Goal: Contribute content: Add original content to the website for others to see

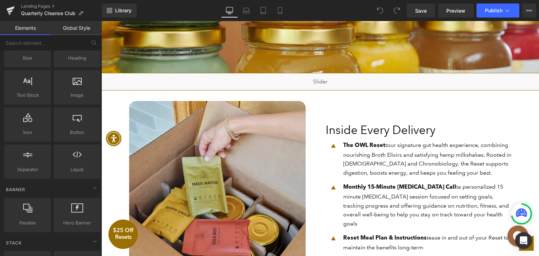
scroll to position [351, 0]
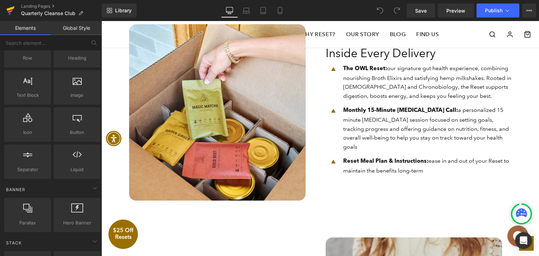
click at [20, 5] on link at bounding box center [10, 10] width 21 height 21
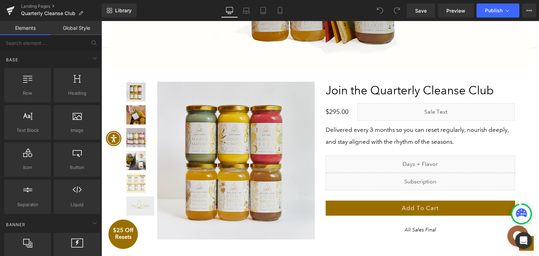
scroll to position [1439, 0]
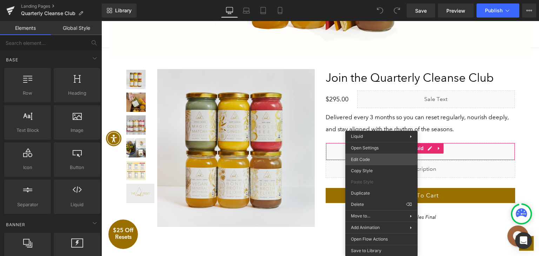
click at [372, 0] on div "You are previewing how the will restyle your page. You can not edit Elements in…" at bounding box center [269, 0] width 539 height 0
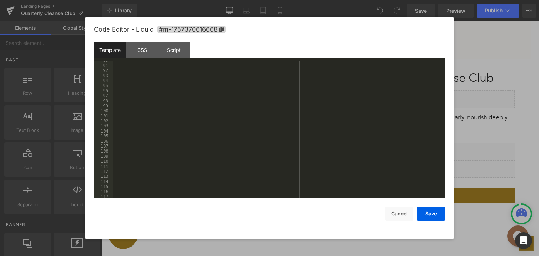
scroll to position [547, 0]
click at [254, 143] on div at bounding box center [278, 133] width 330 height 147
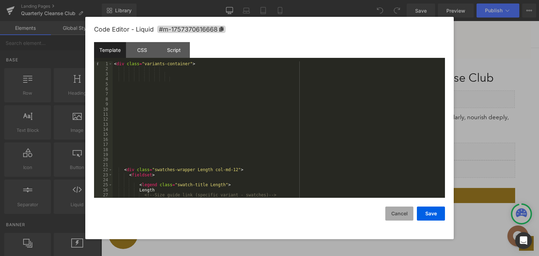
click at [393, 214] on button "Cancel" at bounding box center [399, 214] width 28 height 14
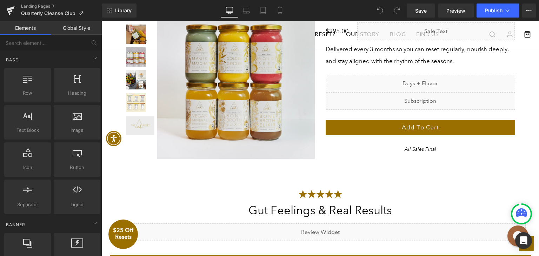
scroll to position [1474, 0]
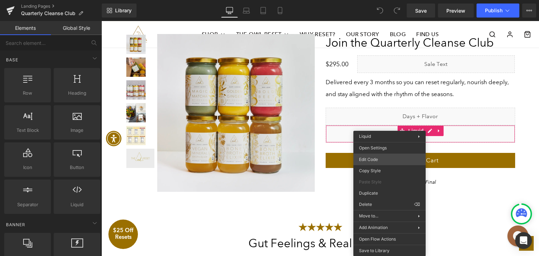
click at [383, 0] on div "You are previewing how the will restyle your page. You can not edit Elements in…" at bounding box center [269, 0] width 539 height 0
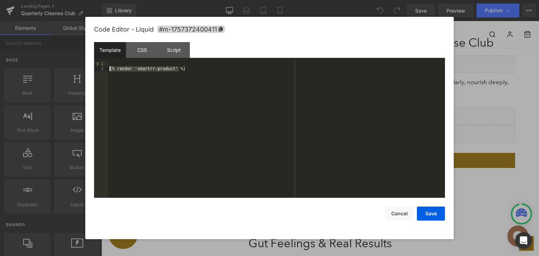
drag, startPoint x: 187, startPoint y: 68, endPoint x: 107, endPoint y: 71, distance: 80.4
click at [107, 71] on pre "1 2 {% render 'smartrr-product' %} XXXXXXXXXXXXXXXXXXXXXXXXXXXXXXXXXXXXXXXXXXXX…" at bounding box center [269, 129] width 351 height 137
click at [170, 69] on div "{% render 'smartrr-product' %}" at bounding box center [276, 129] width 337 height 137
drag, startPoint x: 170, startPoint y: 69, endPoint x: 135, endPoint y: 68, distance: 35.5
click at [135, 68] on div "{% render 'smartrr-product' %}" at bounding box center [276, 134] width 337 height 147
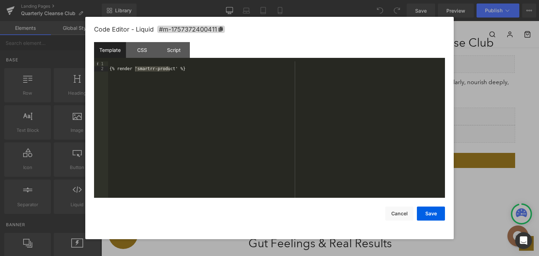
click at [55, 222] on div at bounding box center [269, 128] width 539 height 256
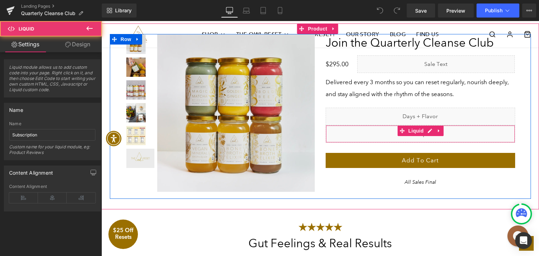
click at [375, 131] on div "Liquid" at bounding box center [421, 134] width 190 height 18
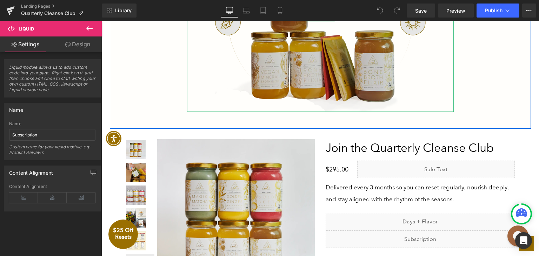
scroll to position [1439, 0]
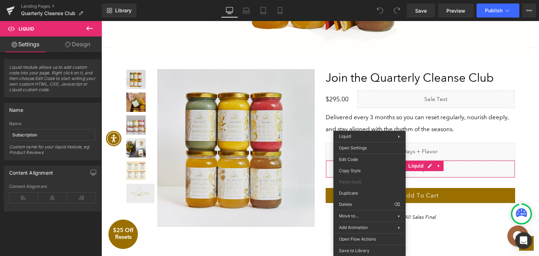
click at [88, 25] on icon at bounding box center [89, 28] width 8 height 8
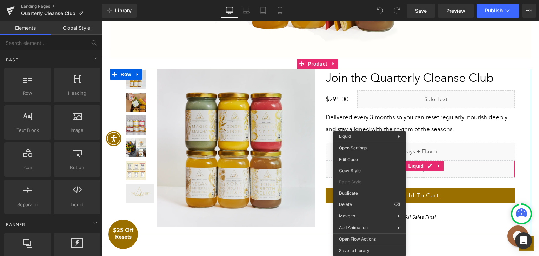
click at [449, 135] on div "Join the Quarterly Cleanse Club Heading $0 $295.00 (P) Price Liquid Row Deliver…" at bounding box center [420, 145] width 200 height 153
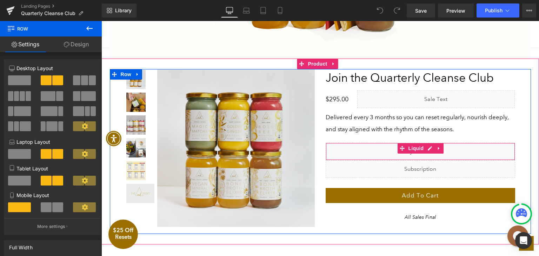
click at [369, 149] on div "Liquid" at bounding box center [421, 152] width 190 height 18
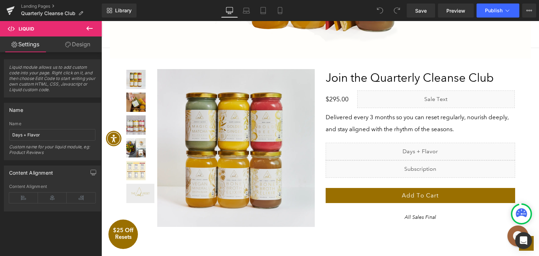
click at [89, 28] on icon at bounding box center [89, 28] width 6 height 4
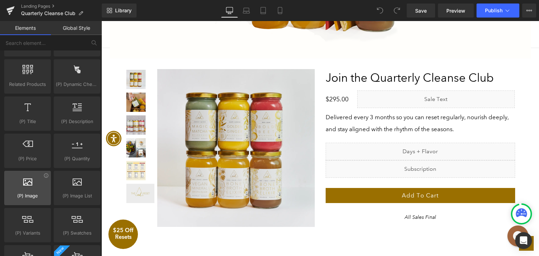
scroll to position [632, 0]
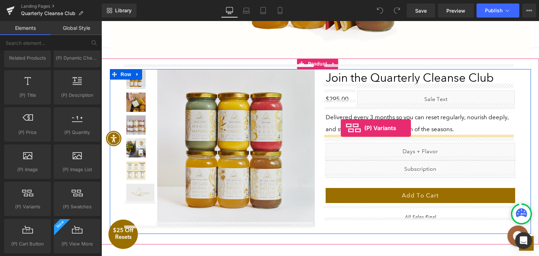
drag, startPoint x: 133, startPoint y: 218, endPoint x: 341, endPoint y: 128, distance: 226.2
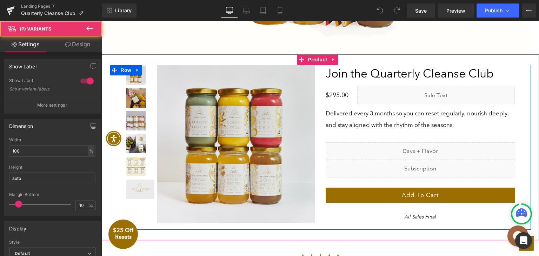
scroll to position [1435, 0]
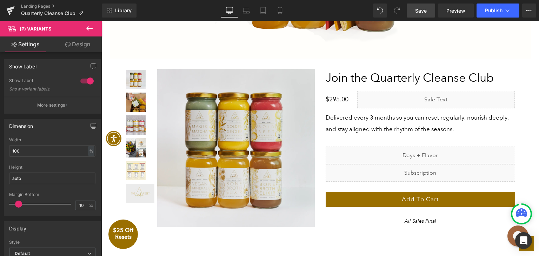
click at [427, 10] on link "Save" at bounding box center [421, 11] width 28 height 14
click at [497, 10] on span "Publish" at bounding box center [494, 11] width 18 height 6
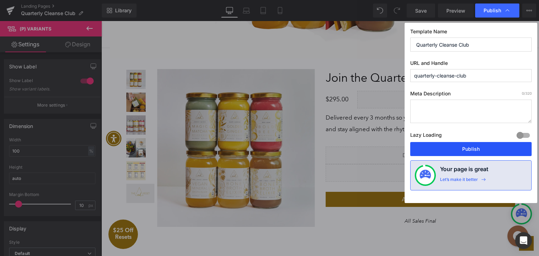
drag, startPoint x: 460, startPoint y: 151, endPoint x: 359, endPoint y: 130, distance: 103.4
click at [460, 151] on button "Publish" at bounding box center [470, 149] width 121 height 14
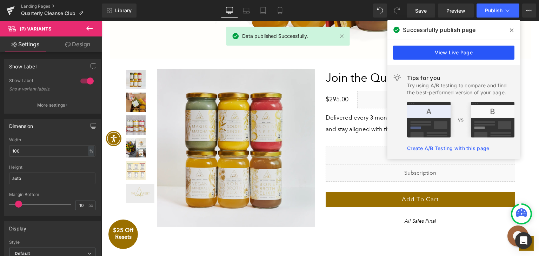
click at [459, 50] on link "View Live Page" at bounding box center [453, 53] width 121 height 14
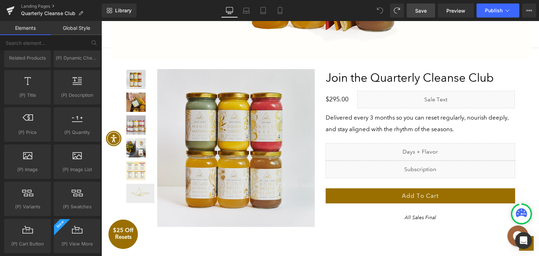
click at [429, 12] on link "Save" at bounding box center [421, 11] width 28 height 14
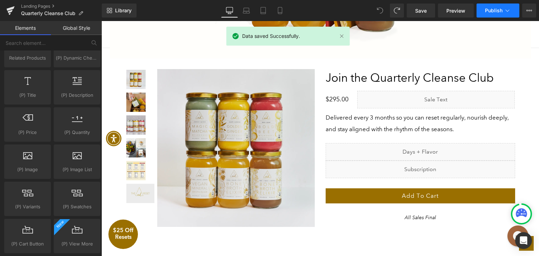
click at [490, 16] on button "Publish" at bounding box center [498, 11] width 43 height 14
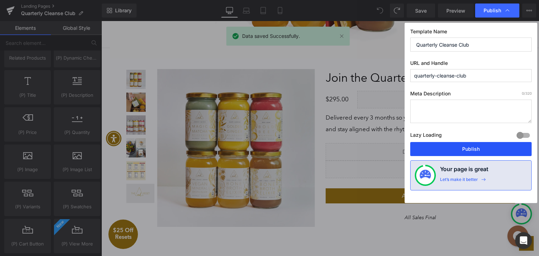
drag, startPoint x: 477, startPoint y: 147, endPoint x: 374, endPoint y: 125, distance: 104.5
click at [477, 147] on button "Publish" at bounding box center [470, 149] width 121 height 14
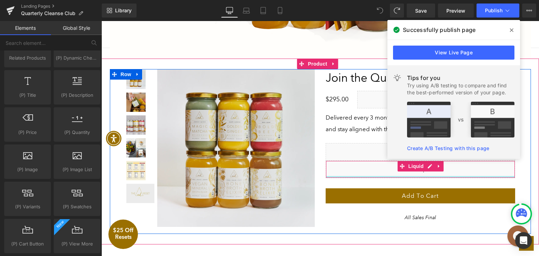
click at [361, 172] on div "Liquid" at bounding box center [421, 170] width 190 height 18
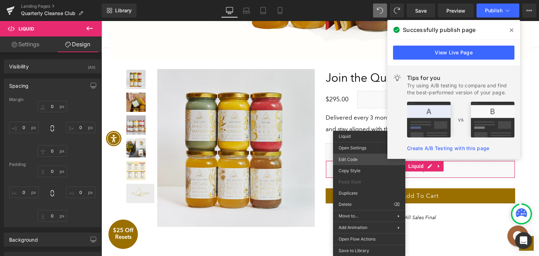
click at [363, 0] on div "(P) Variants You are previewing how the will restyle your page. You can not edi…" at bounding box center [269, 0] width 539 height 0
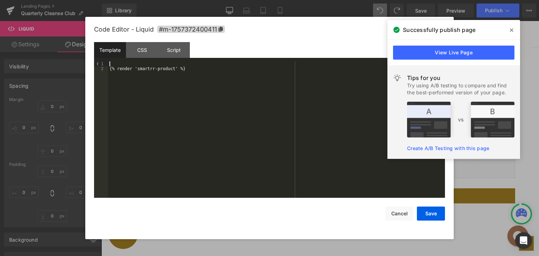
click at [188, 66] on div "{% render 'smartrr-product' %}" at bounding box center [276, 134] width 337 height 147
drag, startPoint x: 186, startPoint y: 75, endPoint x: 92, endPoint y: 72, distance: 93.7
click at [92, 72] on div "Code Editor - Liquid #m-1757372400411 Template CSS Script Data 1 2 {% render 's…" at bounding box center [269, 128] width 368 height 222
click at [202, 65] on div "{% render 'smartrr-product' %}" at bounding box center [276, 134] width 337 height 147
click at [201, 69] on div "{% render 'smartrr-product' %}" at bounding box center [276, 134] width 337 height 147
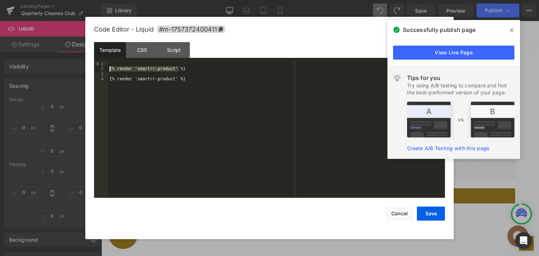
drag, startPoint x: 186, startPoint y: 69, endPoint x: 83, endPoint y: 69, distance: 102.8
click at [83, 69] on body "(P) Variants You are previewing how the will restyle your page. You can not edi…" at bounding box center [269, 128] width 539 height 256
click at [511, 28] on icon at bounding box center [512, 30] width 4 height 6
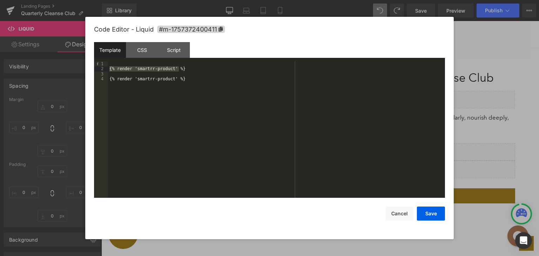
click at [196, 81] on div "{% render 'smartrr-product' %} {% render 'smartrr-product' %}" at bounding box center [276, 134] width 337 height 147
click at [398, 213] on button "Cancel" at bounding box center [399, 214] width 28 height 14
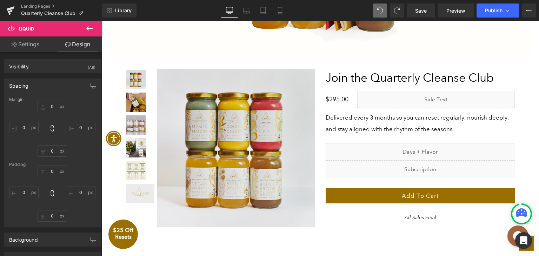
click at [88, 27] on icon at bounding box center [89, 28] width 6 height 4
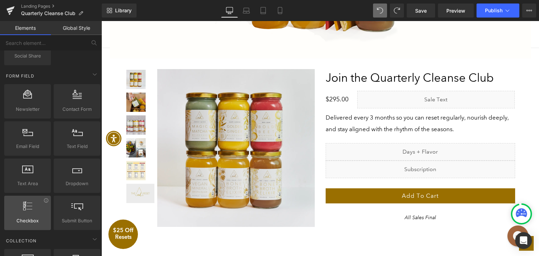
scroll to position [983, 0]
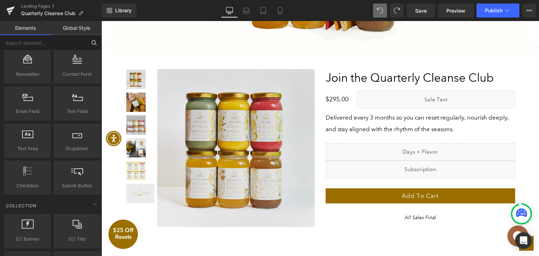
click at [38, 41] on input "text" at bounding box center [43, 42] width 86 height 15
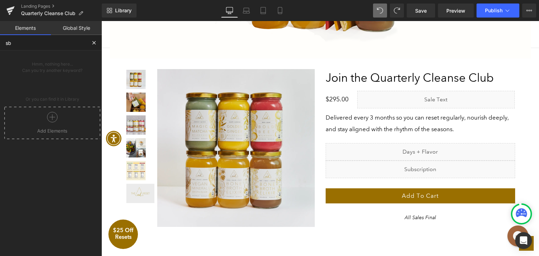
scroll to position [0, 0]
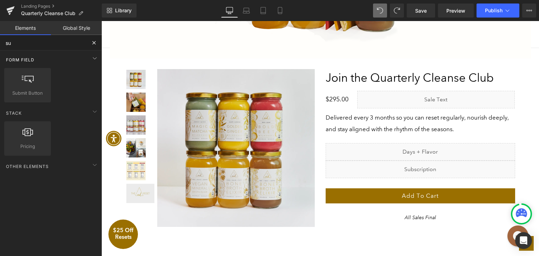
type input "s"
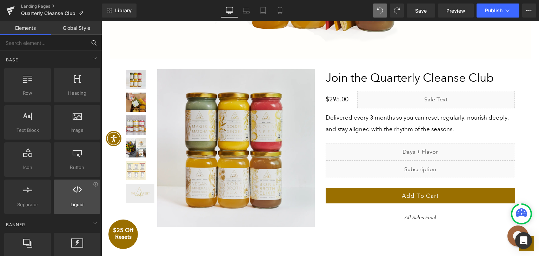
click at [71, 199] on div at bounding box center [77, 193] width 42 height 16
click at [73, 190] on icon at bounding box center [77, 189] width 9 height 9
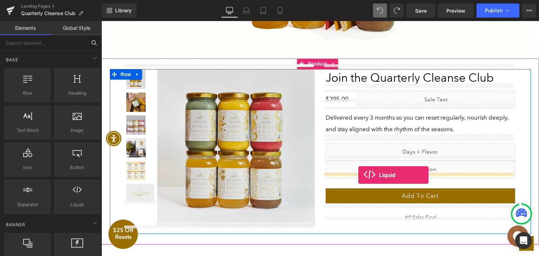
drag, startPoint x: 179, startPoint y: 220, endPoint x: 358, endPoint y: 175, distance: 185.1
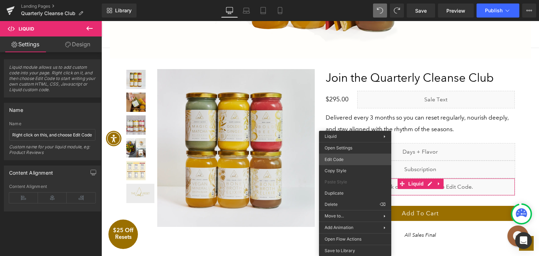
click at [350, 0] on div "Liquid You are previewing how the will restyle your page. You can not edit Elem…" at bounding box center [269, 0] width 539 height 0
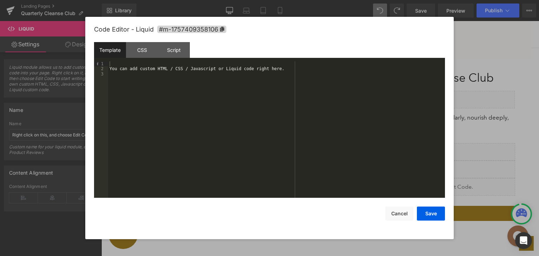
click at [270, 86] on div "You can add custom HTML / CSS / Javascript or Liquid code right here." at bounding box center [276, 134] width 337 height 147
click at [287, 59] on div "Template CSS Script Data" at bounding box center [269, 51] width 351 height 19
drag, startPoint x: 284, startPoint y: 66, endPoint x: 88, endPoint y: 75, distance: 195.7
click at [79, 73] on body "Liquid You are previewing how the will restyle your page. You can not edit Elem…" at bounding box center [269, 128] width 539 height 256
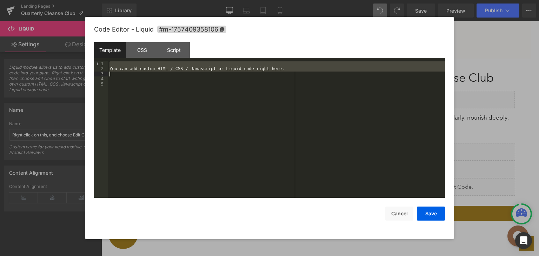
click at [121, 72] on div "You can add custom HTML / CSS / Javascript or Liquid code right here." at bounding box center [276, 129] width 337 height 137
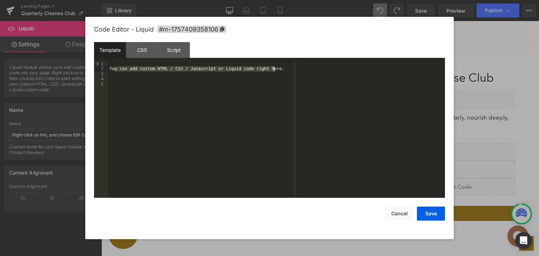
drag, startPoint x: 115, startPoint y: 68, endPoint x: 300, endPoint y: 71, distance: 185.3
click at [300, 71] on div "You can add custom HTML / CSS / Javascript or Liquid code right here." at bounding box center [276, 134] width 337 height 147
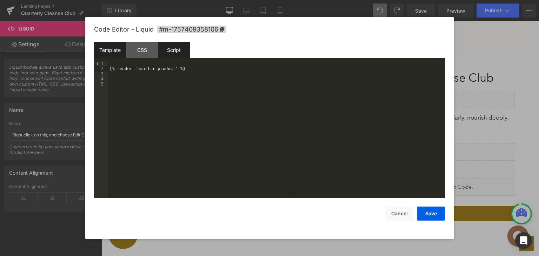
click at [166, 50] on div "Script" at bounding box center [174, 50] width 32 height 16
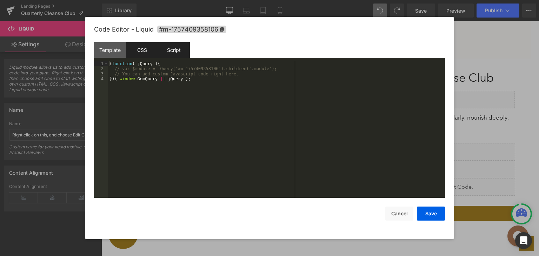
click at [147, 51] on div "CSS" at bounding box center [142, 50] width 32 height 16
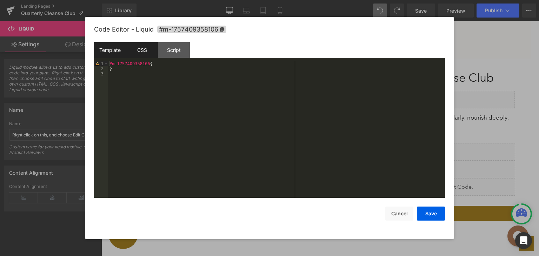
click at [116, 54] on div "Template" at bounding box center [110, 50] width 32 height 16
click at [317, 132] on div "{% render 'smartrr-product' %}" at bounding box center [276, 134] width 337 height 147
click at [421, 213] on button "Save" at bounding box center [431, 214] width 28 height 14
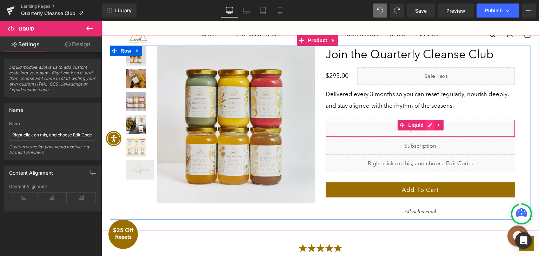
scroll to position [1470, 0]
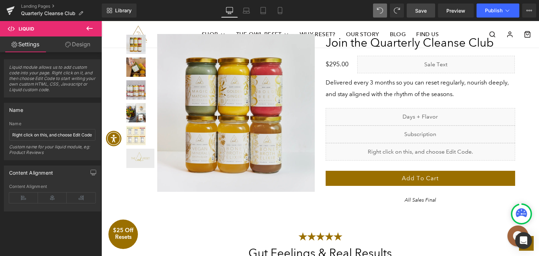
click at [420, 12] on span "Save" at bounding box center [421, 10] width 12 height 7
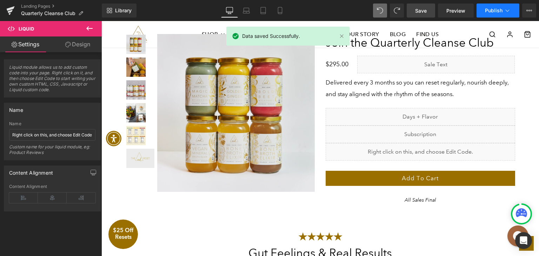
click at [496, 12] on span "Publish" at bounding box center [494, 11] width 18 height 6
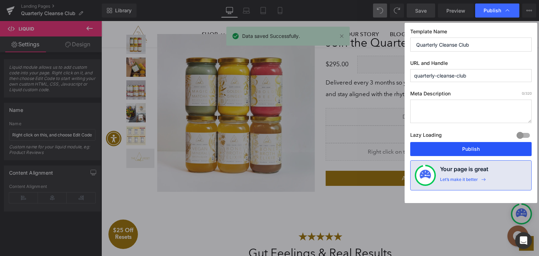
click at [457, 145] on button "Publish" at bounding box center [470, 149] width 121 height 14
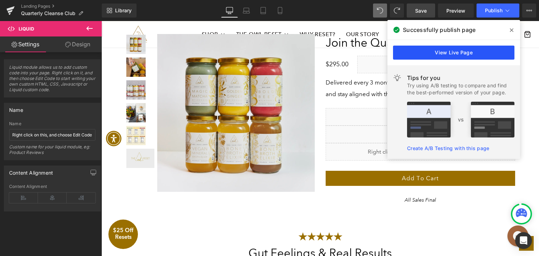
click at [438, 51] on link "View Live Page" at bounding box center [453, 53] width 121 height 14
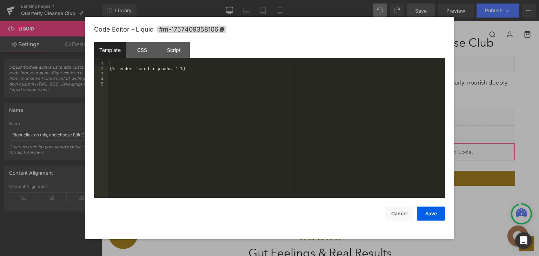
click at [350, 0] on div "Liquid You are previewing how the will restyle your page. You can not edit Elem…" at bounding box center [269, 0] width 539 height 0
click at [201, 101] on div "{% render 'smartrr-product' %}" at bounding box center [276, 134] width 337 height 147
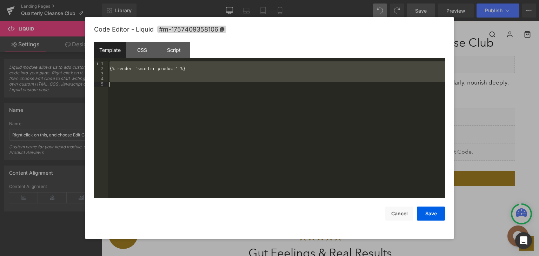
scroll to position [1829, 0]
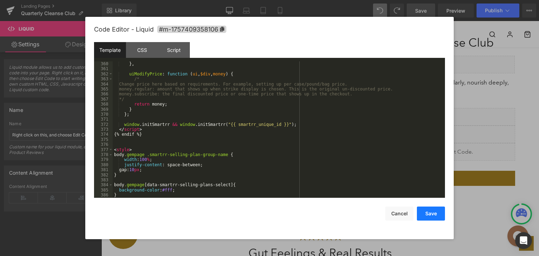
click at [436, 214] on button "Save" at bounding box center [431, 214] width 28 height 14
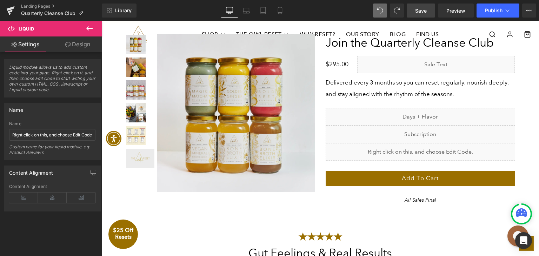
click at [422, 9] on span "Save" at bounding box center [421, 10] width 12 height 7
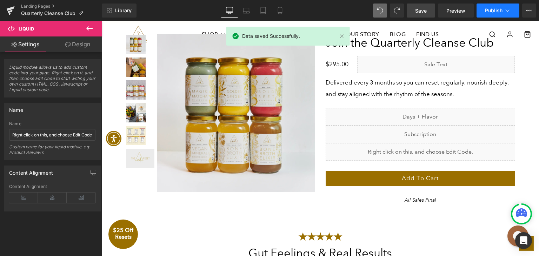
click at [484, 11] on button "Publish" at bounding box center [498, 11] width 43 height 14
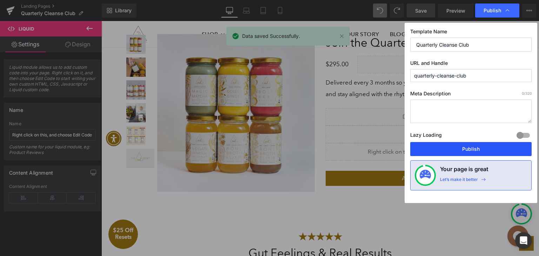
drag, startPoint x: 459, startPoint y: 148, endPoint x: 215, endPoint y: 233, distance: 257.8
click at [459, 148] on button "Publish" at bounding box center [470, 149] width 121 height 14
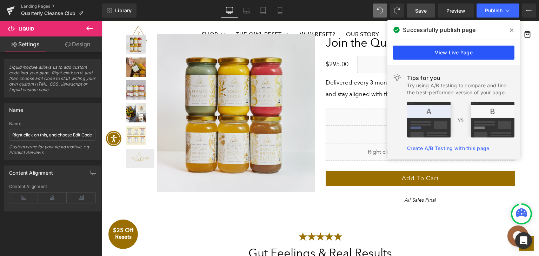
click at [457, 48] on link "View Live Page" at bounding box center [453, 53] width 121 height 14
click at [510, 29] on span at bounding box center [511, 30] width 11 height 11
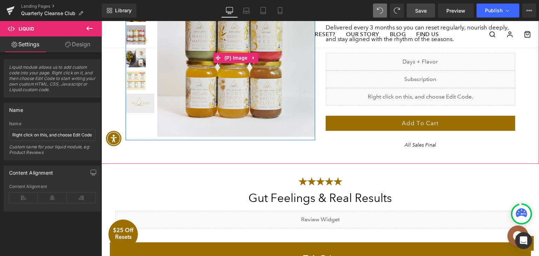
scroll to position [1553, 0]
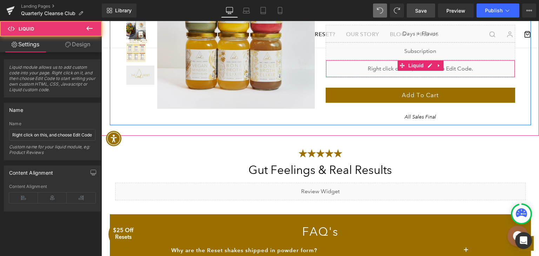
click at [350, 69] on div "Liquid" at bounding box center [421, 69] width 190 height 18
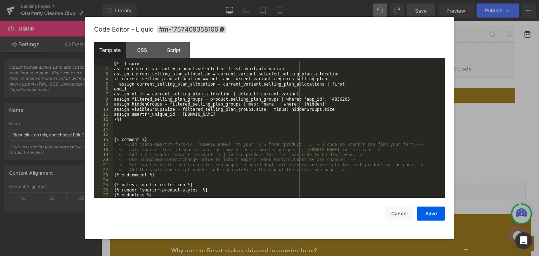
click at [346, 0] on div "Liquid You are previewing how the will restyle your page. You can not edit Elem…" at bounding box center [269, 0] width 539 height 0
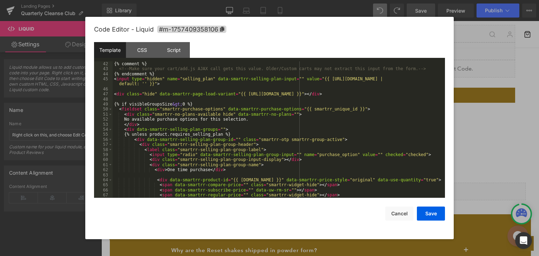
scroll to position [208, 0]
drag, startPoint x: 154, startPoint y: 93, endPoint x: 225, endPoint y: 94, distance: 70.2
click at [225, 94] on div "{% comment %} <!-- Make sure your cart/add.js AJAX call gets this value. Older/…" at bounding box center [278, 134] width 330 height 147
click at [167, 50] on div "Script" at bounding box center [174, 50] width 32 height 16
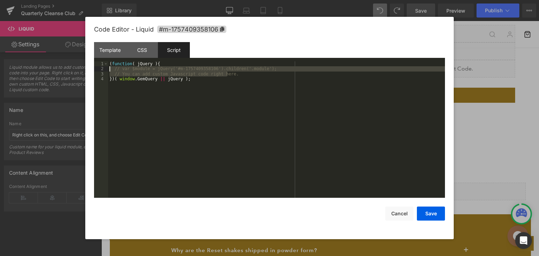
drag, startPoint x: 234, startPoint y: 72, endPoint x: 108, endPoint y: 69, distance: 126.0
click at [108, 69] on div "( function ( jQuery ) { // var $module = jQuery('#m-1757409358106').children('.…" at bounding box center [276, 134] width 337 height 147
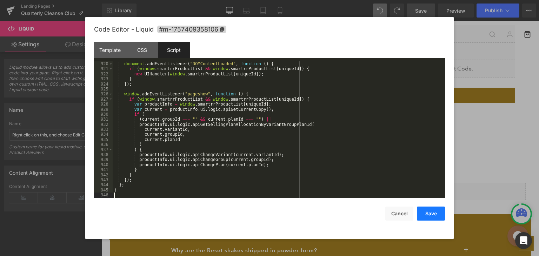
click at [430, 211] on button "Save" at bounding box center [431, 214] width 28 height 14
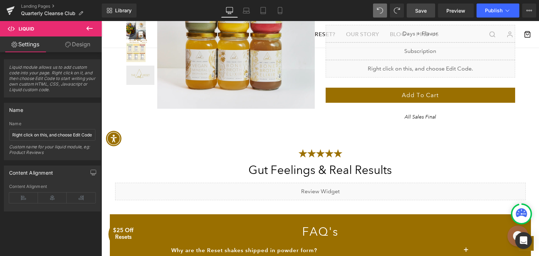
click at [422, 9] on span "Save" at bounding box center [421, 10] width 12 height 7
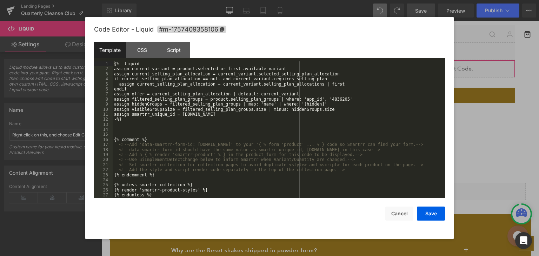
click at [368, 0] on div "Liquid You are previewing how the will restyle your page. You can not edit Elem…" at bounding box center [269, 0] width 539 height 0
click at [175, 105] on div "{%- liquid assign current_variant = product.selected_or_first_available_variant…" at bounding box center [278, 134] width 330 height 147
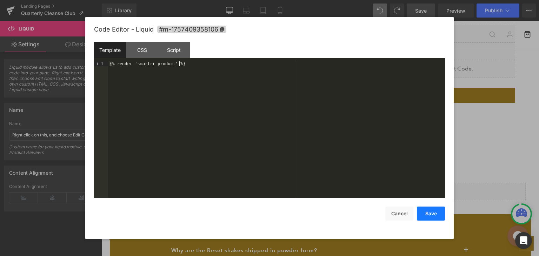
click at [432, 213] on button "Save" at bounding box center [431, 214] width 28 height 14
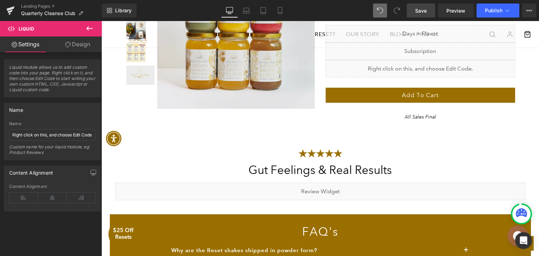
click at [420, 16] on link "Save" at bounding box center [421, 11] width 28 height 14
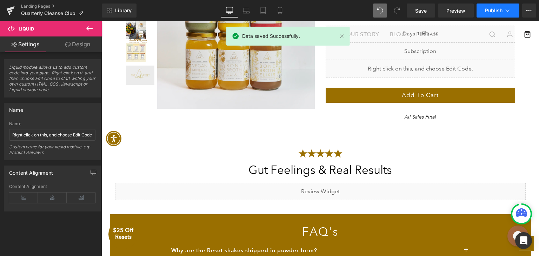
click at [488, 14] on button "Publish" at bounding box center [498, 11] width 43 height 14
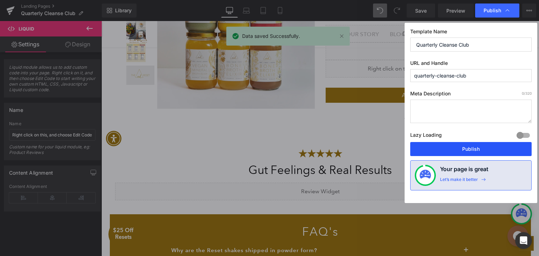
click at [458, 145] on button "Publish" at bounding box center [470, 149] width 121 height 14
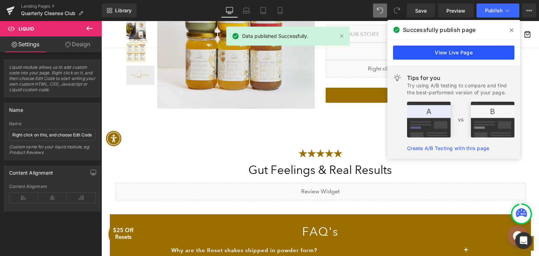
click at [443, 51] on link "View Live Page" at bounding box center [453, 53] width 121 height 14
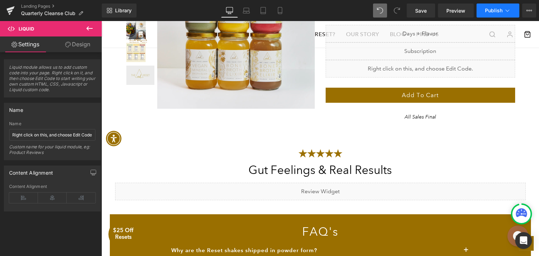
click at [492, 12] on span "Publish" at bounding box center [494, 11] width 18 height 6
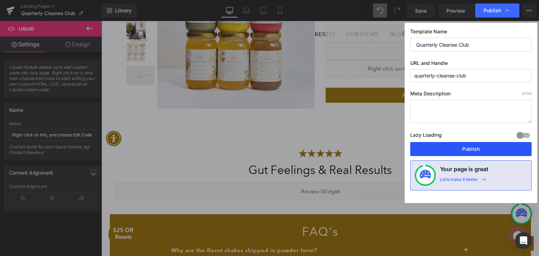
click at [451, 152] on button "Publish" at bounding box center [470, 149] width 121 height 14
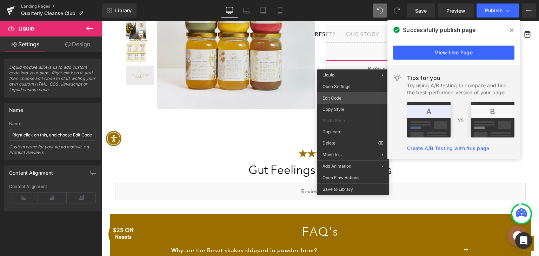
click at [352, 0] on div "Liquid You are previewing how the will restyle your page. You can not edit Elem…" at bounding box center [269, 0] width 539 height 0
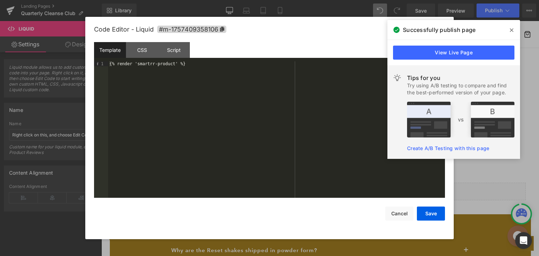
click at [135, 65] on div "{% render 'smartrr-product' %}" at bounding box center [276, 134] width 337 height 147
click at [169, 66] on div "{% render 'smartrr-product' %}" at bounding box center [276, 134] width 337 height 147
click at [509, 32] on span at bounding box center [511, 30] width 11 height 11
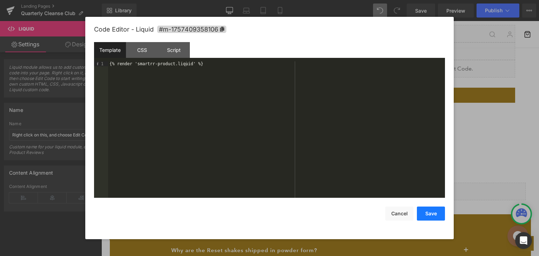
click at [430, 217] on button "Save" at bounding box center [431, 214] width 28 height 14
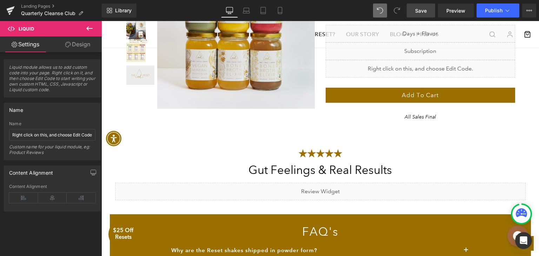
click at [427, 7] on link "Save" at bounding box center [421, 11] width 28 height 14
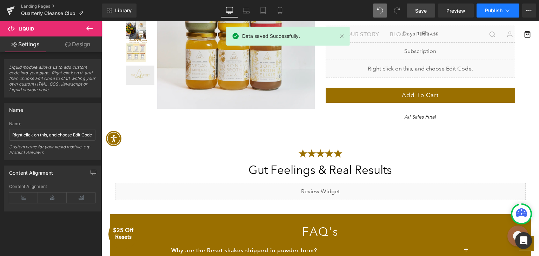
click at [486, 11] on span "Publish" at bounding box center [494, 11] width 18 height 6
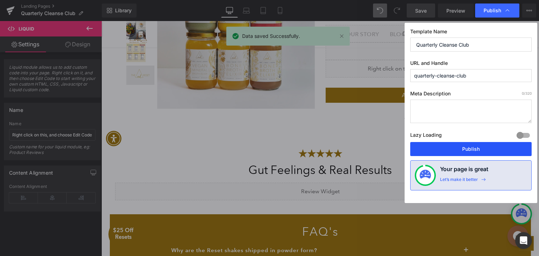
click at [452, 152] on button "Publish" at bounding box center [470, 149] width 121 height 14
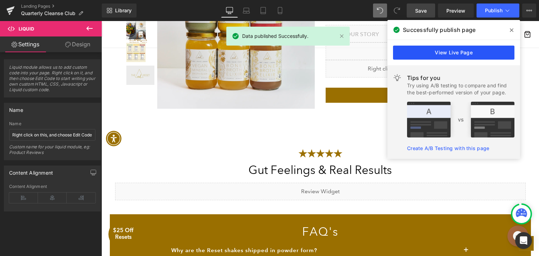
click at [445, 51] on link "View Live Page" at bounding box center [453, 53] width 121 height 14
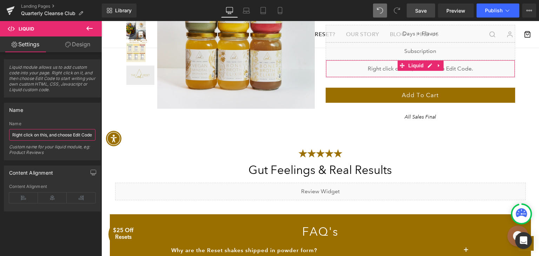
click at [61, 136] on input "Right click on this, and choose Edit Code." at bounding box center [52, 135] width 86 height 12
drag, startPoint x: 61, startPoint y: 136, endPoint x: 42, endPoint y: 153, distance: 25.4
click at [42, 153] on div "Custom name for your liquid module, eg: Product Reviews" at bounding box center [52, 152] width 86 height 16
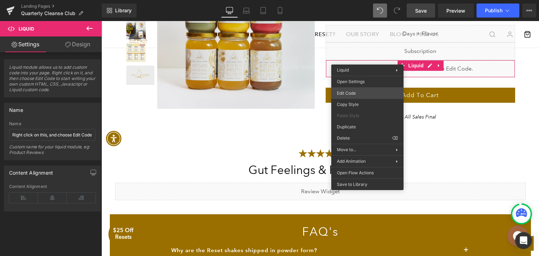
click at [350, 0] on div "Liquid You are previewing how the will restyle your page. You can not edit Elem…" at bounding box center [269, 0] width 539 height 0
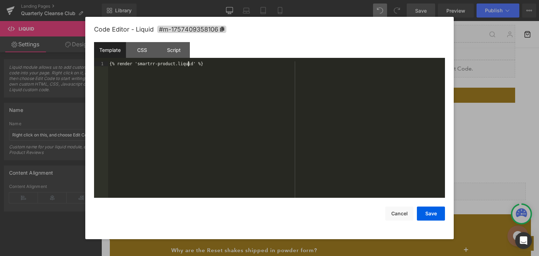
click at [187, 62] on div "{% render 'smartrr-product.liquid' %}" at bounding box center [276, 134] width 337 height 147
click at [174, 65] on div "{% render 'smartrr-product.liquid' %}" at bounding box center [276, 134] width 337 height 147
click at [426, 212] on button "Save" at bounding box center [431, 214] width 28 height 14
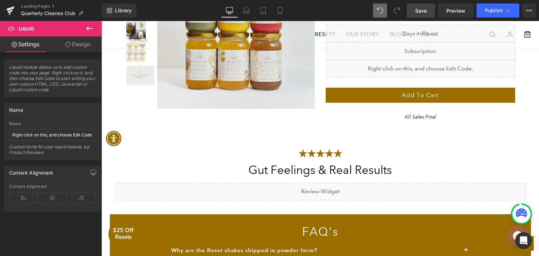
drag, startPoint x: 427, startPoint y: 14, endPoint x: 333, endPoint y: 7, distance: 94.3
click at [427, 14] on link "Save" at bounding box center [421, 11] width 28 height 14
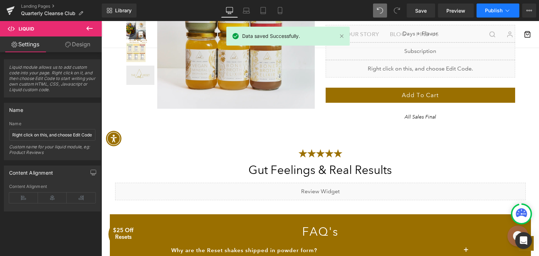
click at [481, 13] on button "Publish" at bounding box center [498, 11] width 43 height 14
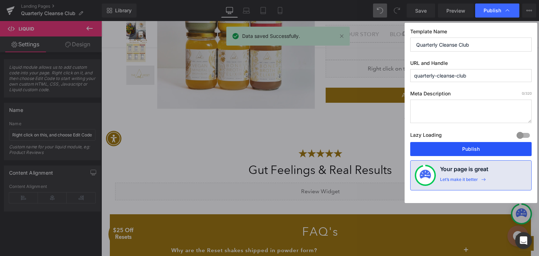
click at [460, 149] on button "Publish" at bounding box center [470, 149] width 121 height 14
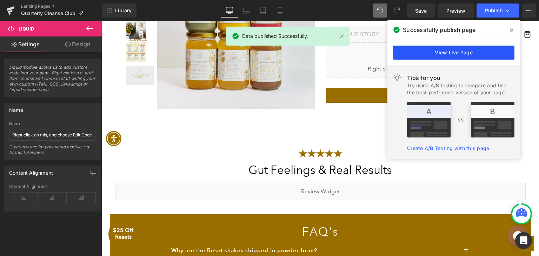
click at [436, 50] on link "View Live Page" at bounding box center [453, 53] width 121 height 14
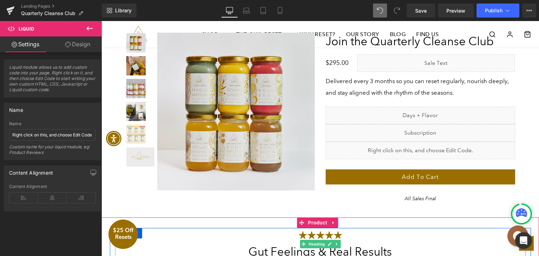
scroll to position [1448, 0]
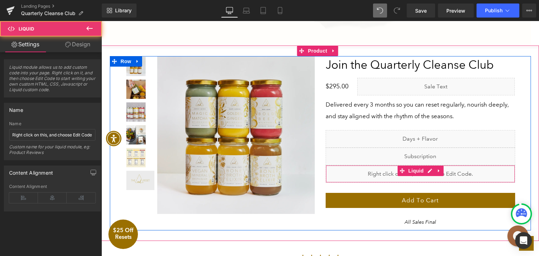
click at [398, 165] on div "Liquid" at bounding box center [421, 174] width 190 height 18
click at [364, 169] on div "Liquid" at bounding box center [421, 174] width 190 height 18
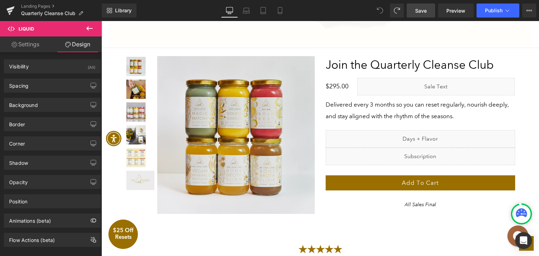
click at [417, 7] on span "Save" at bounding box center [421, 10] width 12 height 7
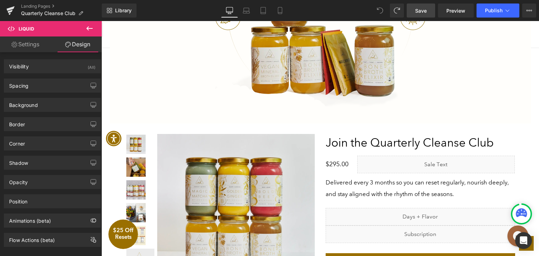
scroll to position [1413, 0]
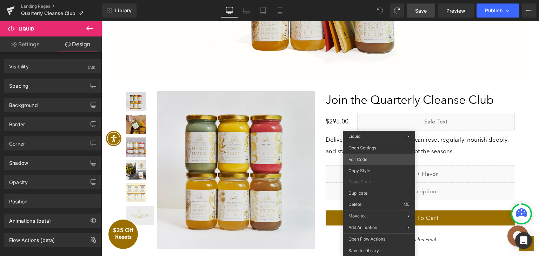
click at [362, 0] on div "Liquid You are previewing how the will restyle your page. You can not edit Elem…" at bounding box center [269, 0] width 539 height 0
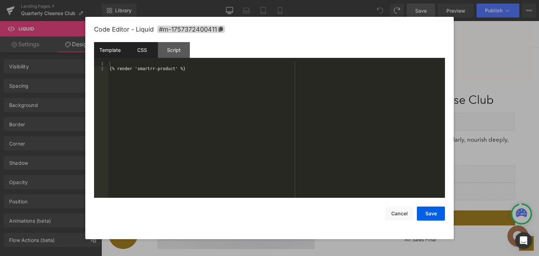
click at [138, 51] on div "CSS" at bounding box center [142, 50] width 32 height 16
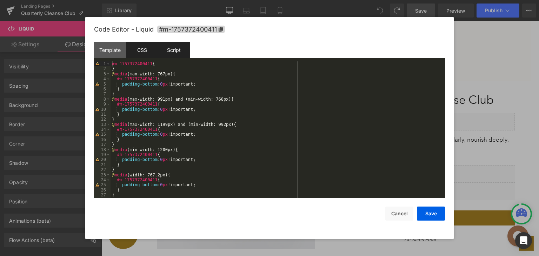
click at [167, 50] on div "Script" at bounding box center [174, 50] width 32 height 16
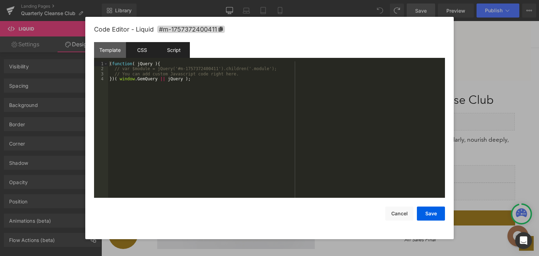
click at [140, 49] on div "CSS" at bounding box center [142, 50] width 32 height 16
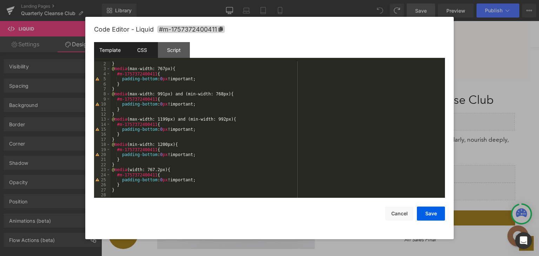
scroll to position [5, 0]
click at [103, 52] on div "Template" at bounding box center [110, 50] width 32 height 16
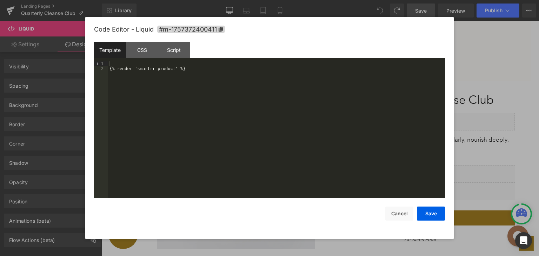
click at [192, 68] on div "{% render 'smartrr-product' %}" at bounding box center [276, 134] width 337 height 147
drag, startPoint x: 192, startPoint y: 68, endPoint x: 106, endPoint y: 73, distance: 86.2
click at [106, 73] on pre "1 2 {% render 'smartrr-product' %} XXXXXXXXXXXXXXXXXXXXXXXXXXXXXXXXXXXXXXXXXXXX…" at bounding box center [269, 129] width 351 height 137
click at [141, 78] on div "{% render 'smartrr-product' %}" at bounding box center [276, 129] width 337 height 137
click at [433, 210] on button "Save" at bounding box center [431, 214] width 28 height 14
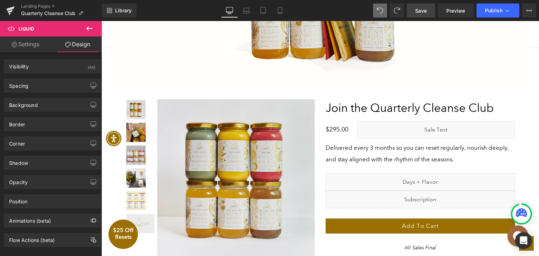
scroll to position [1448, 0]
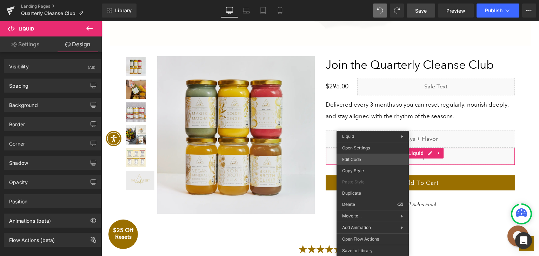
click at [369, 0] on div "Liquid You are previewing how the will restyle your page. You can not edit Elem…" at bounding box center [269, 0] width 539 height 0
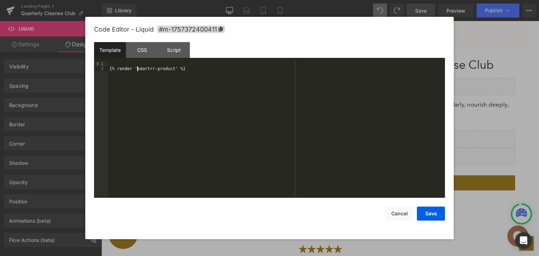
click at [138, 68] on div "{% render 'smartrr-product' %}" at bounding box center [276, 134] width 337 height 147
click at [191, 71] on div "{% render 'smartrr-product' %}" at bounding box center [276, 134] width 337 height 147
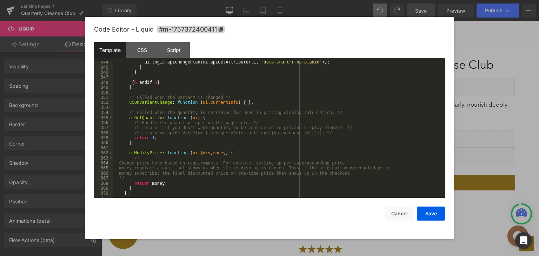
scroll to position [1834, 0]
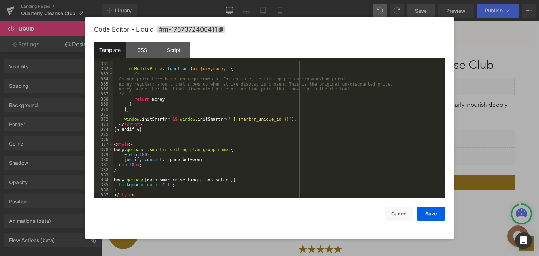
click at [147, 130] on div "uiModifyPrice : function ( ui , $div , money ) { /* Change price here based on …" at bounding box center [278, 134] width 330 height 147
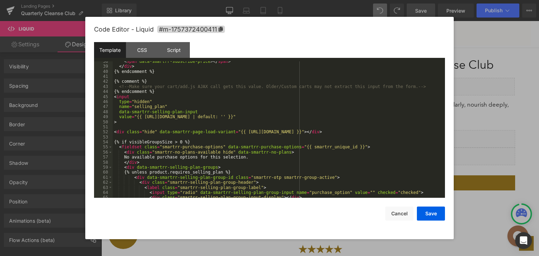
scroll to position [211, 0]
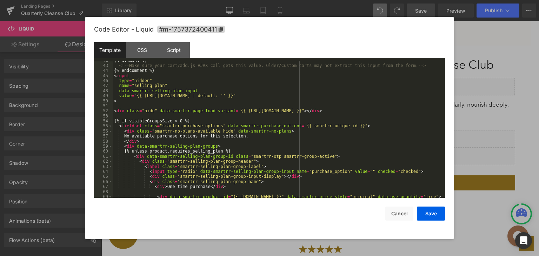
click at [191, 122] on div "{% comment %} <!-- Make sure your cart/add.js AJAX call gets this value. Older/…" at bounding box center [278, 131] width 330 height 147
drag, startPoint x: 192, startPoint y: 121, endPoint x: 97, endPoint y: 120, distance: 94.8
click at [97, 120] on pre "42 43 44 45 46 47 48 49 50 51 52 53 54 55 56 57 58 59 60 61 62 63 64 65 66 67 6…" at bounding box center [269, 129] width 351 height 137
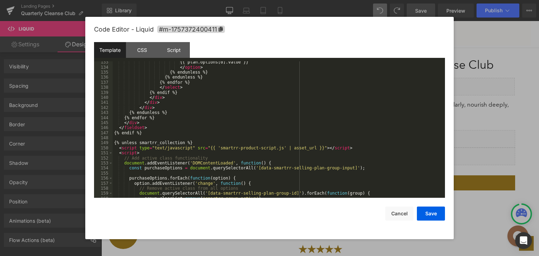
scroll to position [674, 0]
drag, startPoint x: 149, startPoint y: 134, endPoint x: 100, endPoint y: 133, distance: 49.2
click at [100, 133] on pre "133 134 135 136 137 138 139 140 141 142 143 144 145 146 147 148 149 150 151 152…" at bounding box center [269, 129] width 351 height 137
drag, startPoint x: 188, startPoint y: 145, endPoint x: 111, endPoint y: 142, distance: 77.2
click at [111, 142] on pre "133 134 135 136 137 138 139 140 141 142 143 144 145 146 147 148 149 150 151 152…" at bounding box center [269, 129] width 351 height 137
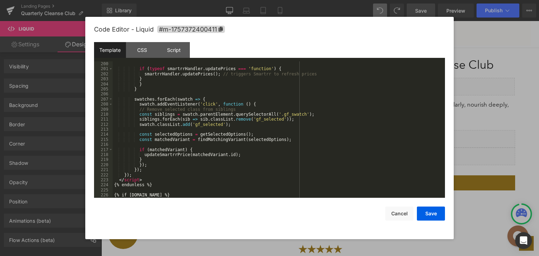
scroll to position [1095, 0]
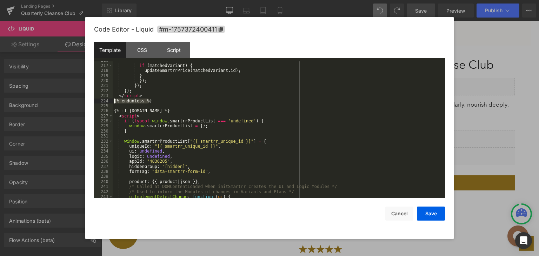
drag, startPoint x: 152, startPoint y: 102, endPoint x: 107, endPoint y: 103, distance: 44.2
click at [107, 103] on pre "216 217 218 219 220 221 222 223 224 225 226 227 228 229 230 231 232 233 234 235…" at bounding box center [269, 129] width 351 height 137
drag, startPoint x: 164, startPoint y: 111, endPoint x: 94, endPoint y: 109, distance: 70.2
click at [94, 109] on div "Code Editor - Liquid #m-1757372400411 Template CSS Script Data 216 217 218 219 …" at bounding box center [269, 128] width 368 height 222
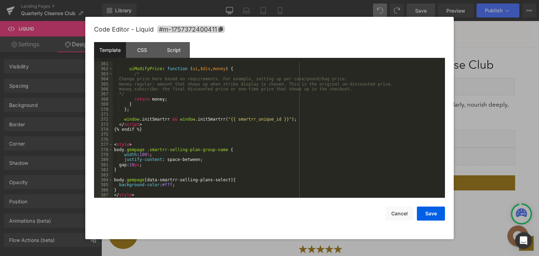
scroll to position [1834, 0]
drag, startPoint x: 151, startPoint y: 129, endPoint x: 105, endPoint y: 131, distance: 46.3
click at [105, 131] on pre "361 362 363 364 365 366 367 368 369 370 371 372 373 374 375 376 377 378 379 380…" at bounding box center [269, 129] width 351 height 137
click at [422, 215] on button "Save" at bounding box center [431, 214] width 28 height 14
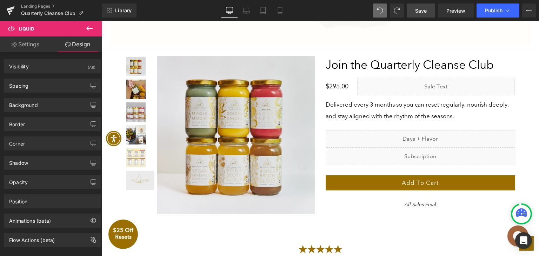
click at [416, 9] on span "Save" at bounding box center [421, 10] width 12 height 7
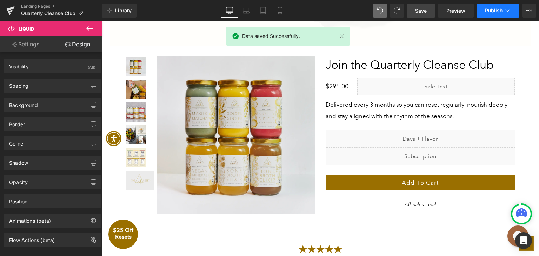
click at [487, 9] on span "Publish" at bounding box center [494, 11] width 18 height 6
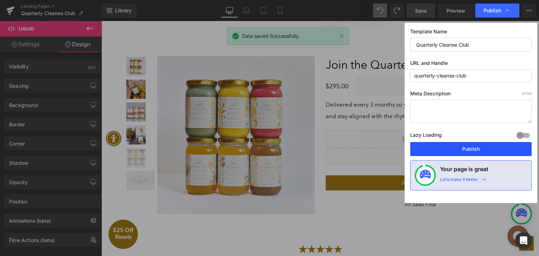
click at [457, 145] on button "Publish" at bounding box center [470, 149] width 121 height 14
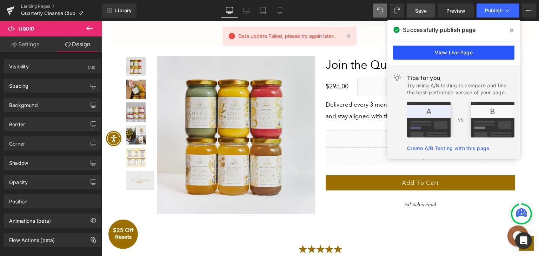
click at [437, 51] on link "View Live Page" at bounding box center [453, 53] width 121 height 14
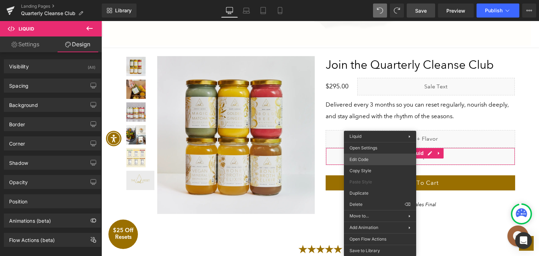
click at [370, 0] on div "Liquid You are previewing how the will restyle your page. You can not edit Elem…" at bounding box center [269, 0] width 539 height 0
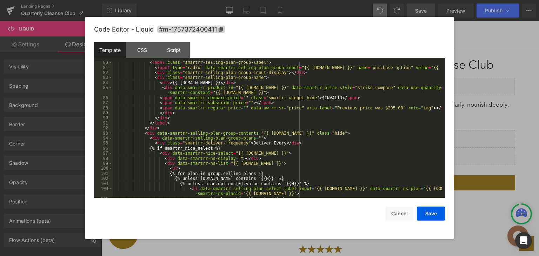
scroll to position [387, 0]
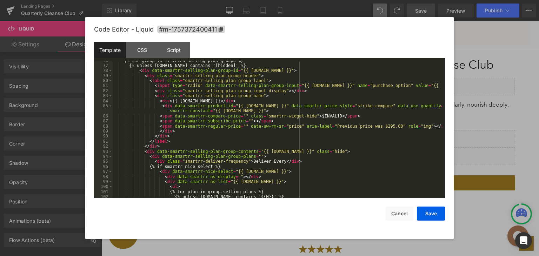
click at [215, 153] on div "{% for group in filtered_selling_plan_groups %} {% unless group.name contains '…" at bounding box center [278, 131] width 330 height 147
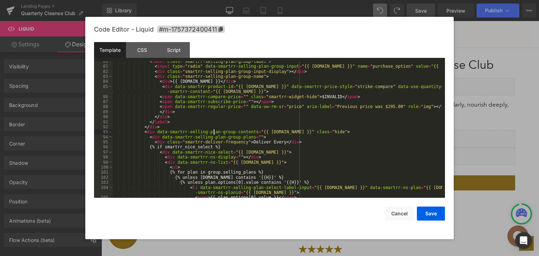
scroll to position [407, 0]
click at [398, 213] on button "Cancel" at bounding box center [399, 214] width 28 height 14
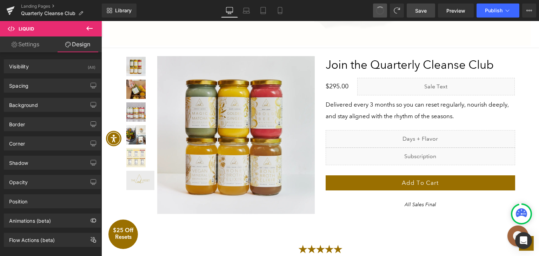
click at [380, 10] on span at bounding box center [380, 10] width 9 height 9
click at [380, 10] on icon at bounding box center [380, 10] width 6 height 6
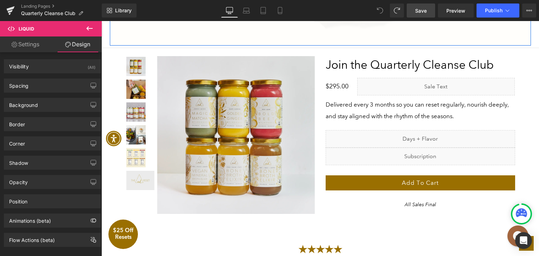
click at [420, 14] on span "Save" at bounding box center [421, 10] width 12 height 7
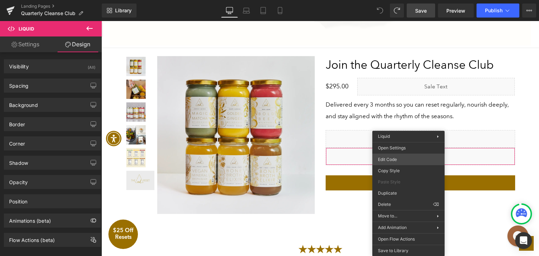
click at [401, 0] on div "Liquid You are previewing how the will restyle your page. You can not edit Elem…" at bounding box center [269, 0] width 539 height 0
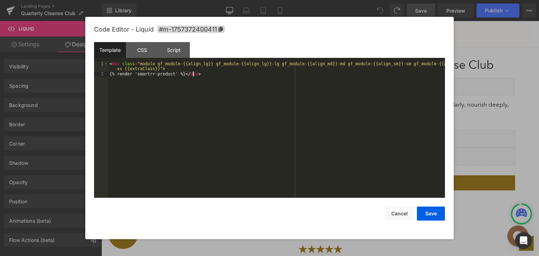
click at [225, 122] on div "< div class = "module gf_module-{{align_lg}} gf_module-{{align_lg}}-lg gf_modul…" at bounding box center [276, 137] width 337 height 152
click at [402, 213] on button "Cancel" at bounding box center [399, 214] width 28 height 14
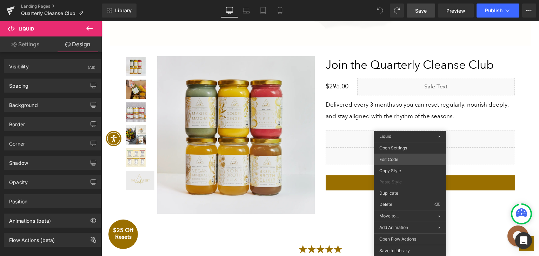
click at [407, 0] on div "Liquid You are previewing how the will restyle your page. You can not edit Elem…" at bounding box center [269, 0] width 539 height 0
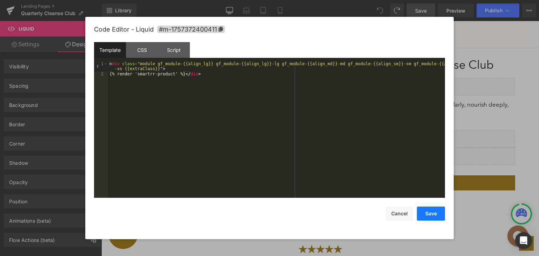
click at [425, 211] on button "Save" at bounding box center [431, 214] width 28 height 14
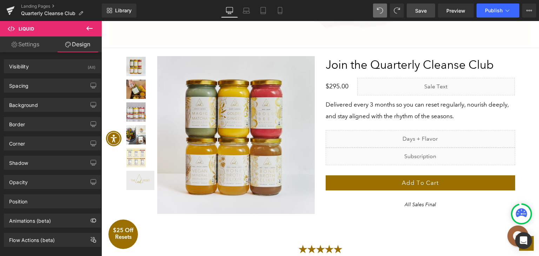
click at [427, 9] on link "Save" at bounding box center [421, 11] width 28 height 14
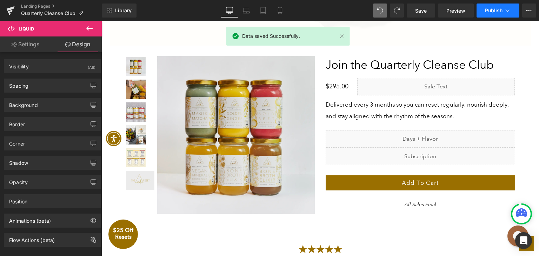
click at [491, 13] on span "Publish" at bounding box center [494, 11] width 18 height 6
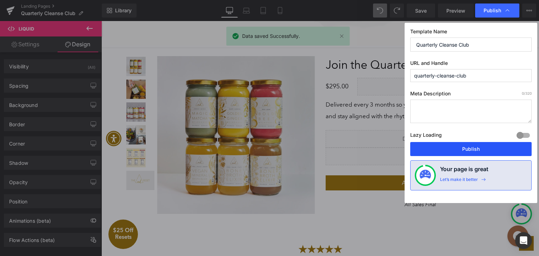
click at [450, 148] on button "Publish" at bounding box center [470, 149] width 121 height 14
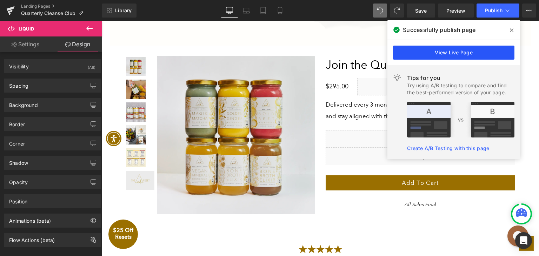
click at [454, 55] on link "View Live Page" at bounding box center [453, 53] width 121 height 14
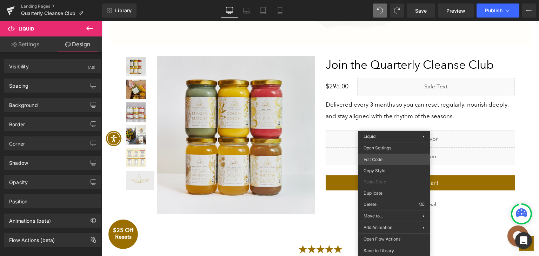
click at [385, 0] on div "Liquid You are previewing how the will restyle your page. You can not edit Elem…" at bounding box center [269, 0] width 539 height 0
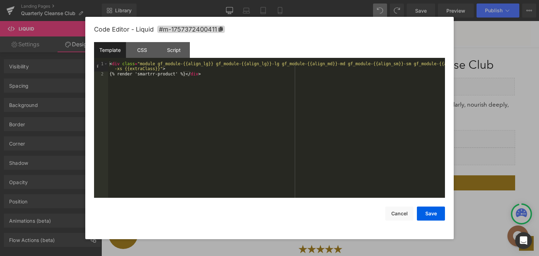
click at [201, 73] on div "< div class = "module gf_module-{{align_lg}} gf_module-{{align_lg}}-lg gf_modul…" at bounding box center [276, 137] width 337 height 152
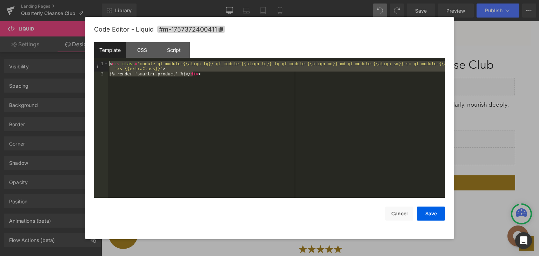
drag, startPoint x: 200, startPoint y: 72, endPoint x: 101, endPoint y: 58, distance: 99.9
click at [101, 58] on div "Template CSS Script Data 1 2 < div class = "module gf_module-{{align_lg}} gf_mo…" at bounding box center [269, 120] width 351 height 156
click at [142, 47] on div "CSS" at bounding box center [142, 50] width 32 height 16
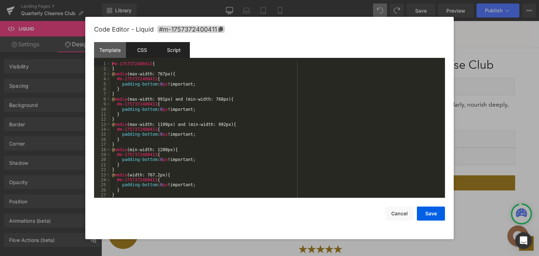
click at [177, 52] on div "Script" at bounding box center [174, 50] width 32 height 16
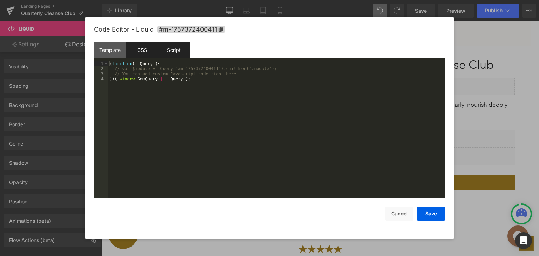
click at [150, 48] on div "CSS" at bounding box center [142, 50] width 32 height 16
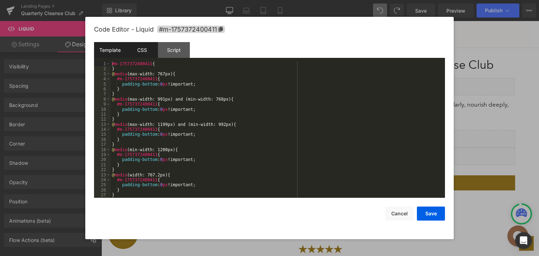
click at [116, 48] on div "Template" at bounding box center [110, 50] width 32 height 16
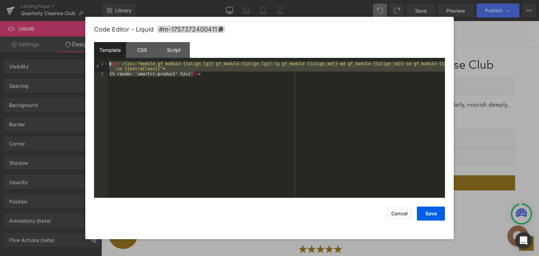
click at [170, 74] on div "< div class = "module gf_module-{{align_lg}} gf_module-{{align_lg}}-lg gf_modul…" at bounding box center [276, 129] width 337 height 137
drag, startPoint x: 209, startPoint y: 74, endPoint x: 114, endPoint y: 60, distance: 96.4
click at [114, 60] on div "Template CSS Script Data 1 2 < div class = "module gf_module-{{align_lg}} gf_mo…" at bounding box center [269, 120] width 351 height 156
click at [205, 81] on div "< div class = "module gf_module-{{align_lg}} gf_module-{{align_lg}}-lg gf_modul…" at bounding box center [276, 129] width 337 height 137
click at [218, 113] on div "< div class = "module gf_module-{{align_lg}} gf_module-{{align_lg}}-lg gf_modul…" at bounding box center [276, 129] width 337 height 137
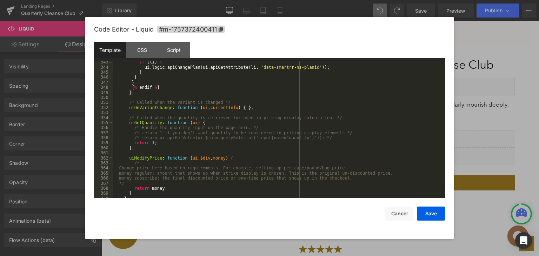
scroll to position [1555, 0]
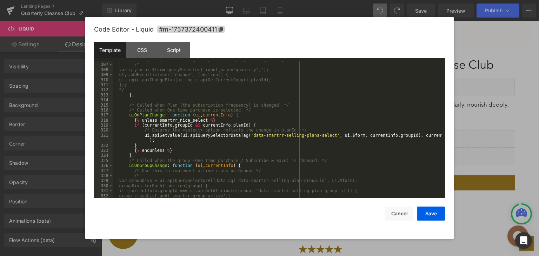
drag, startPoint x: 445, startPoint y: 172, endPoint x: 431, endPoint y: 82, distance: 90.9
click at [431, 82] on div "Code Editor - Liquid #m-1757372400411 Template CSS Script Data 306 307 308 309 …" at bounding box center [269, 128] width 368 height 222
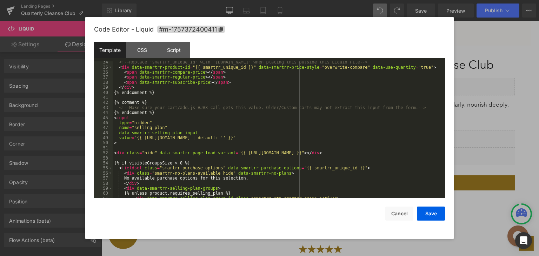
scroll to position [168, 0]
click at [231, 152] on div "<!-- Replace 'smartrr_unique_id' with 'product.id' when placing this outside th…" at bounding box center [278, 133] width 330 height 147
click at [286, 153] on div "<!-- Replace 'smartrr_unique_id' with 'product.id' when placing this outside th…" at bounding box center [278, 133] width 330 height 147
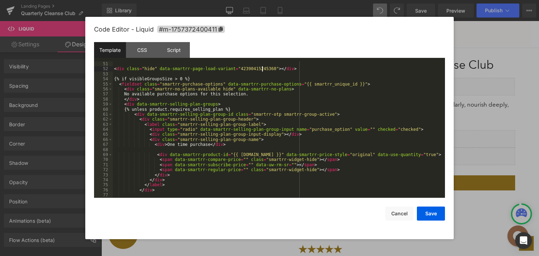
scroll to position [253, 0]
drag, startPoint x: 426, startPoint y: 215, endPoint x: 317, endPoint y: 176, distance: 116.1
click at [426, 215] on button "Save" at bounding box center [431, 214] width 28 height 14
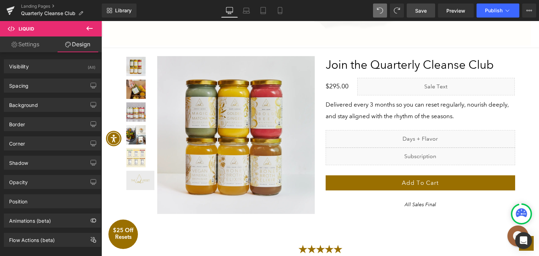
drag, startPoint x: 421, startPoint y: 11, endPoint x: 424, endPoint y: 16, distance: 5.7
click at [421, 11] on span "Save" at bounding box center [421, 10] width 12 height 7
click at [492, 10] on span "Publish" at bounding box center [494, 11] width 18 height 6
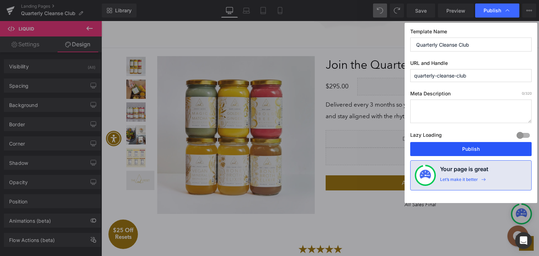
click at [456, 153] on button "Publish" at bounding box center [470, 149] width 121 height 14
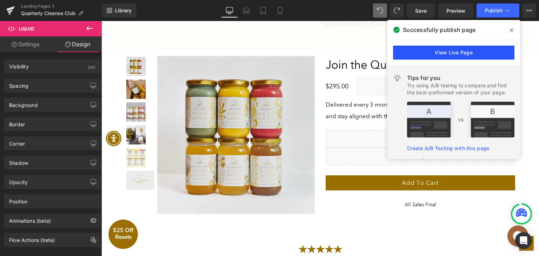
click at [476, 50] on link "View Live Page" at bounding box center [453, 53] width 121 height 14
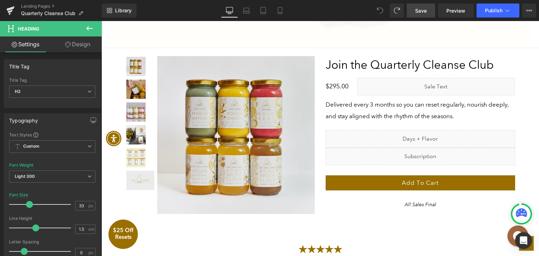
click at [413, 12] on link "Save" at bounding box center [421, 11] width 28 height 14
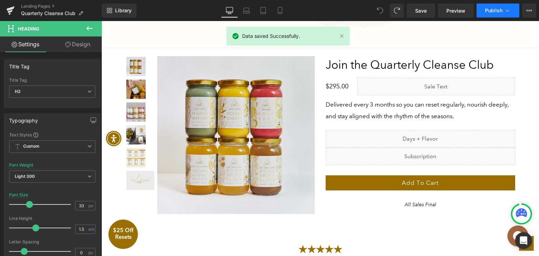
click at [489, 13] on span "Publish" at bounding box center [494, 11] width 18 height 6
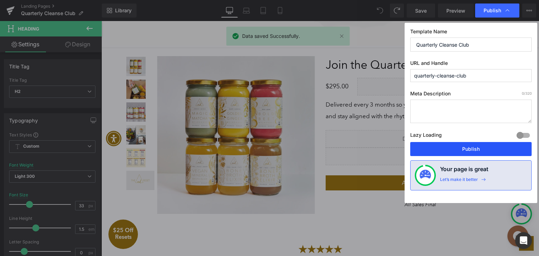
click at [469, 149] on button "Publish" at bounding box center [470, 149] width 121 height 14
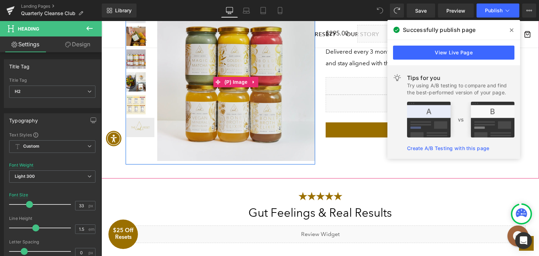
scroll to position [1518, 0]
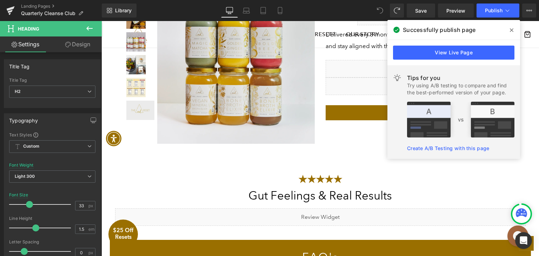
click at [514, 31] on span at bounding box center [511, 30] width 11 height 11
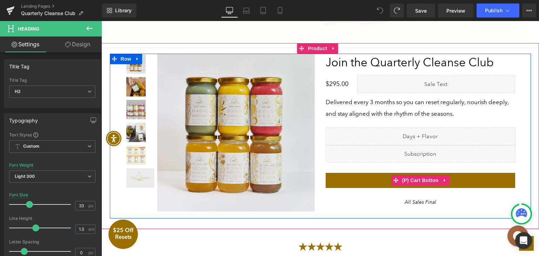
scroll to position [1448, 0]
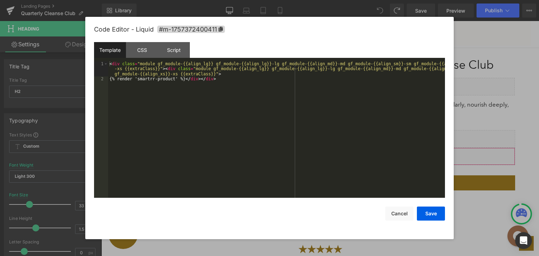
click at [366, 0] on div "Liquid You are previewing how the will restyle your page. You can not edit Elem…" at bounding box center [269, 0] width 539 height 0
click at [306, 117] on div "< div class = "module gf_module-{{align_lg}} gf_module-{{align_lg}}-lg gf_modul…" at bounding box center [276, 139] width 337 height 157
click at [393, 215] on button "Cancel" at bounding box center [399, 214] width 28 height 14
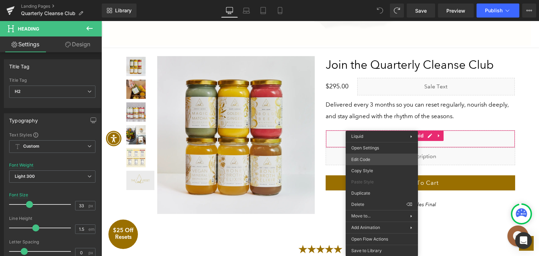
click at [371, 0] on div "Liquid You are previewing how the will restyle your page. You can not edit Elem…" at bounding box center [269, 0] width 539 height 0
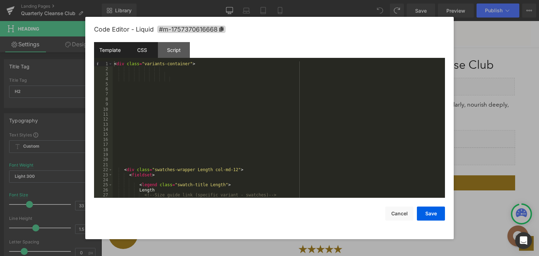
click at [144, 52] on div "CSS" at bounding box center [142, 50] width 32 height 16
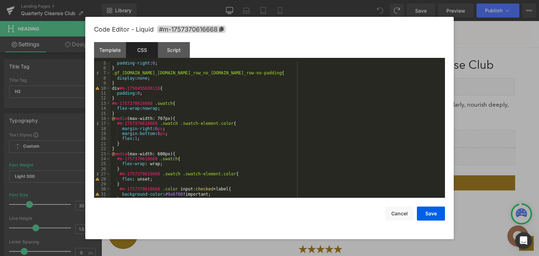
scroll to position [35, 0]
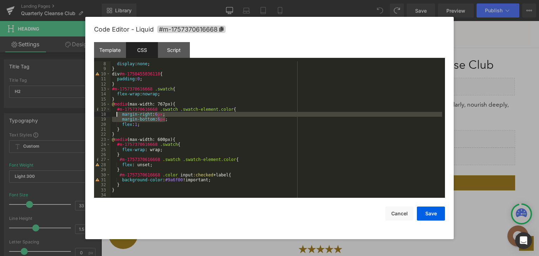
drag, startPoint x: 172, startPoint y: 119, endPoint x: 119, endPoint y: 114, distance: 52.9
click at [119, 114] on div "display : none ; } div #m-1750455036118 { padding : 0 ; } #m-1757370616668 .swa…" at bounding box center [277, 134] width 332 height 147
click at [157, 115] on div "display : none ; } div #m-1750455036118 { padding : 0 ; } #m-1757370616668 .swa…" at bounding box center [277, 129] width 332 height 137
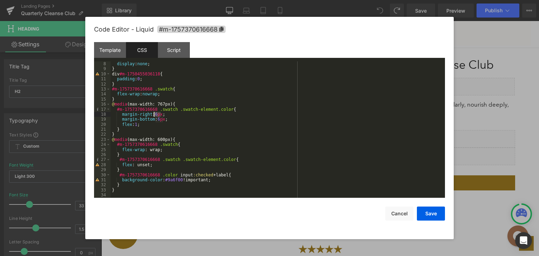
click at [157, 115] on div "display : none ; } div #m-1750455036118 { padding : 0 ; } #m-1757370616668 .swa…" at bounding box center [277, 134] width 332 height 147
click at [157, 120] on div "display : none ; } div #m-1750455036118 { padding : 0 ; } #m-1757370616668 .swa…" at bounding box center [277, 134] width 332 height 147
click at [427, 217] on button "Save" at bounding box center [431, 214] width 28 height 14
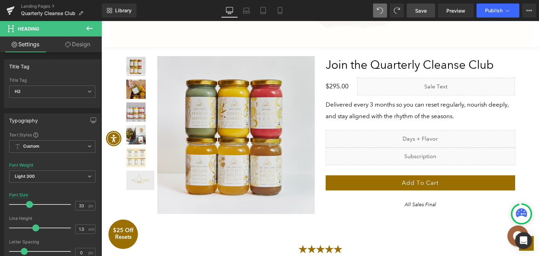
click at [421, 10] on span "Save" at bounding box center [421, 10] width 12 height 7
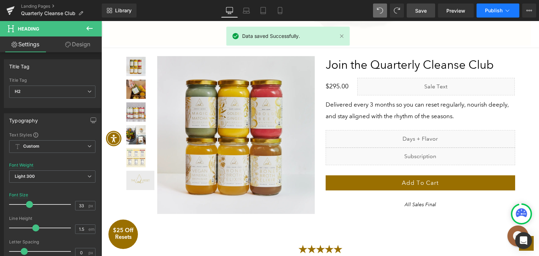
click at [490, 9] on span "Publish" at bounding box center [494, 11] width 18 height 6
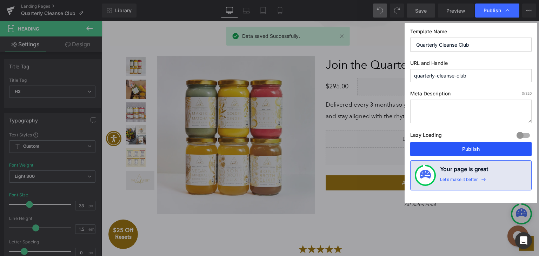
drag, startPoint x: 451, startPoint y: 147, endPoint x: 345, endPoint y: 112, distance: 112.4
click at [451, 147] on button "Publish" at bounding box center [470, 149] width 121 height 14
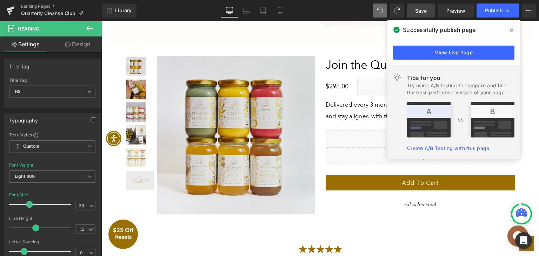
click at [508, 31] on span at bounding box center [511, 30] width 11 height 11
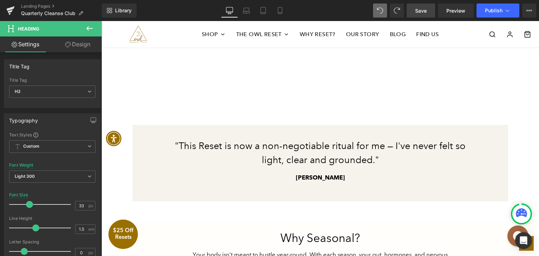
scroll to position [1193, 0]
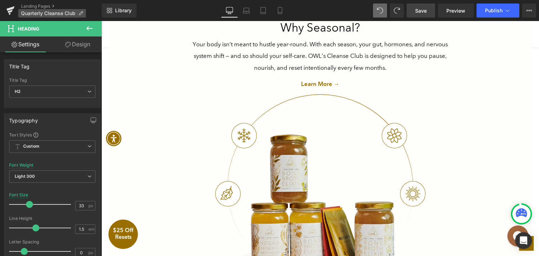
click at [81, 10] on p "Quarterly Cleanse Club" at bounding box center [52, 13] width 68 height 8
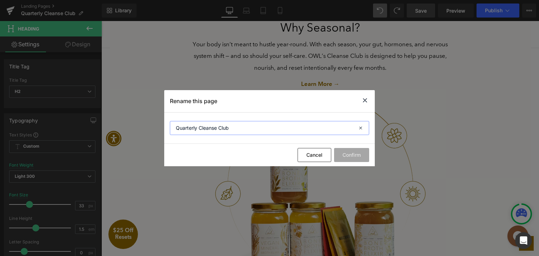
drag, startPoint x: 259, startPoint y: 128, endPoint x: 174, endPoint y: 128, distance: 84.6
click at [174, 128] on input "Quarterly Cleanse Club" at bounding box center [269, 128] width 199 height 14
click at [362, 101] on icon at bounding box center [365, 100] width 8 height 9
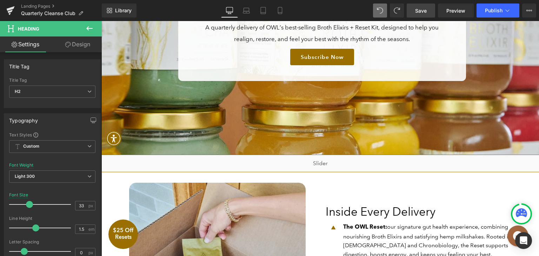
scroll to position [35, 0]
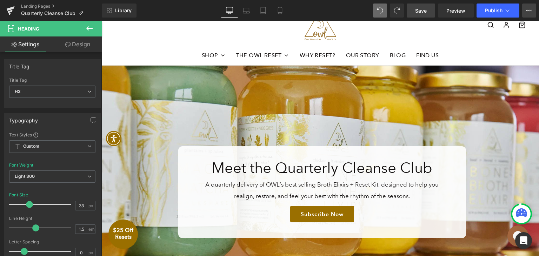
click at [530, 10] on icon at bounding box center [529, 11] width 6 height 6
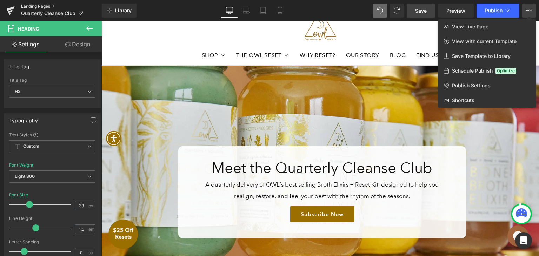
click at [48, 5] on link "Landing Pages" at bounding box center [61, 7] width 81 height 6
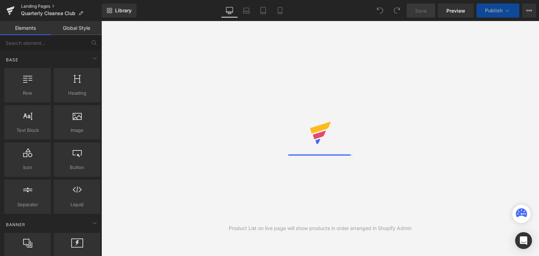
click at [22, 8] on link "Landing Pages" at bounding box center [61, 7] width 81 height 6
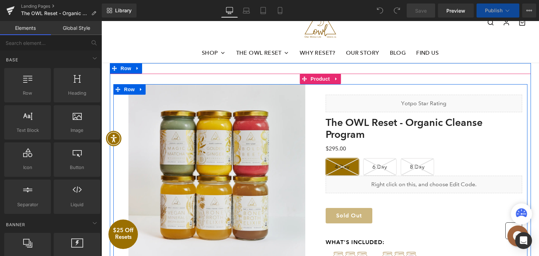
scroll to position [35, 0]
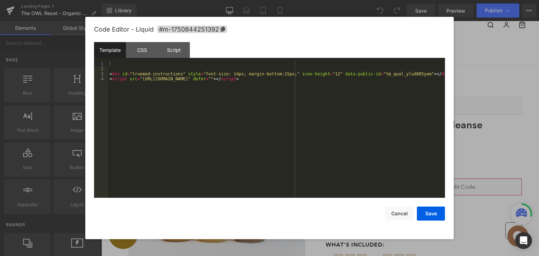
click at [339, 0] on div "You are previewing how the will restyle your page. You can not edit Elements in…" at bounding box center [269, 0] width 539 height 0
click at [401, 207] on button "Cancel" at bounding box center [399, 214] width 28 height 14
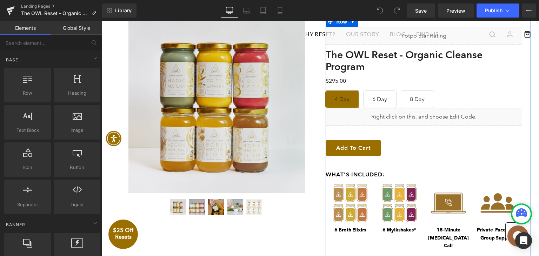
scroll to position [70, 0]
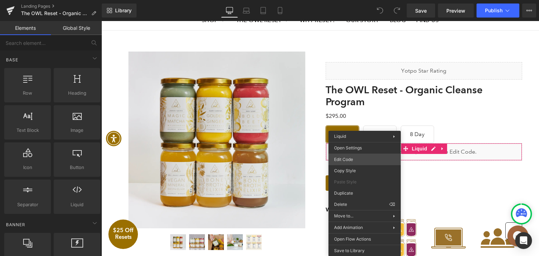
click at [351, 0] on div "You are previewing how the will restyle your page. You can not edit Elements in…" at bounding box center [269, 0] width 539 height 0
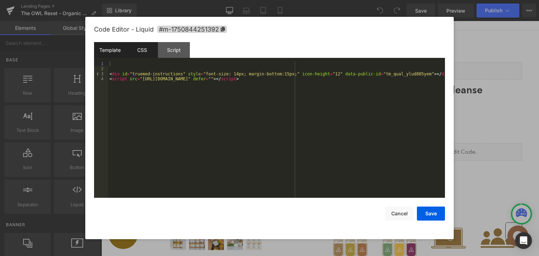
click at [145, 49] on div "CSS" at bounding box center [142, 50] width 32 height 16
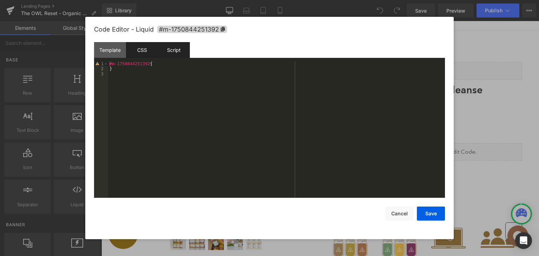
click at [167, 52] on div "Script" at bounding box center [174, 50] width 32 height 16
click at [135, 52] on div "CSS" at bounding box center [142, 50] width 32 height 16
click at [114, 48] on div "Template" at bounding box center [110, 50] width 32 height 16
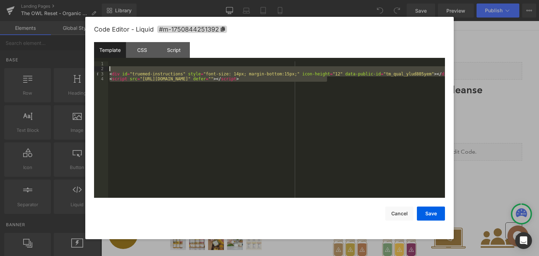
drag, startPoint x: 338, startPoint y: 77, endPoint x: 80, endPoint y: 71, distance: 258.0
click at [80, 71] on body "You are previewing how the will restyle your page. You can not edit Elements in…" at bounding box center [269, 128] width 539 height 256
click at [120, 81] on div "< div id = "truemed-instructions" style = "font-size: 14px; margin-bottom:15px;…" at bounding box center [276, 129] width 337 height 137
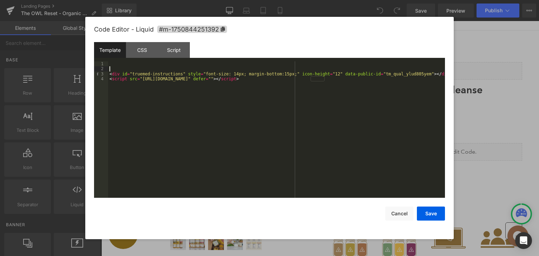
click at [113, 68] on div "< div id = "truemed-instructions" style = "font-size: 14px; margin-bottom:15px;…" at bounding box center [276, 134] width 337 height 147
click at [532, 157] on div at bounding box center [269, 128] width 539 height 256
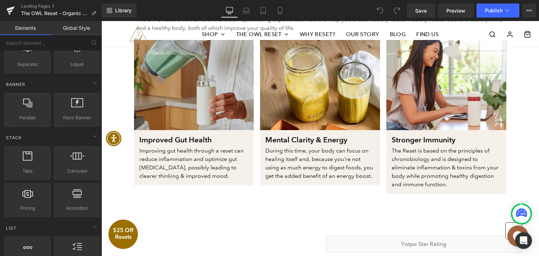
scroll to position [632, 0]
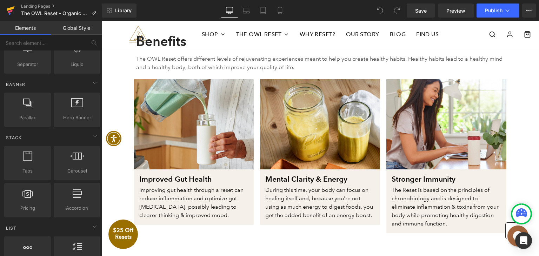
click at [10, 7] on icon at bounding box center [10, 11] width 8 height 18
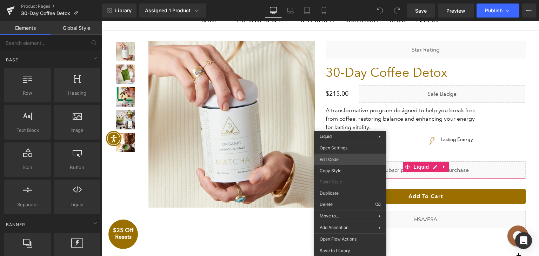
click at [346, 0] on div "You are previewing how the will restyle your page. You can not edit Elements in…" at bounding box center [269, 0] width 539 height 0
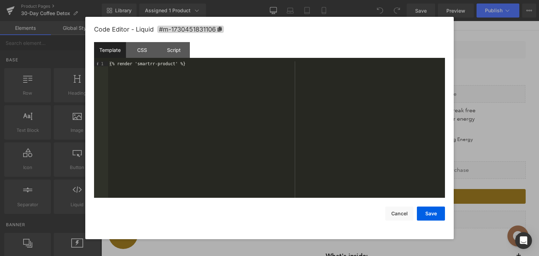
click at [194, 65] on div "{% render 'smartrr-product' %}" at bounding box center [276, 134] width 337 height 147
click at [167, 51] on div "Script" at bounding box center [174, 50] width 32 height 16
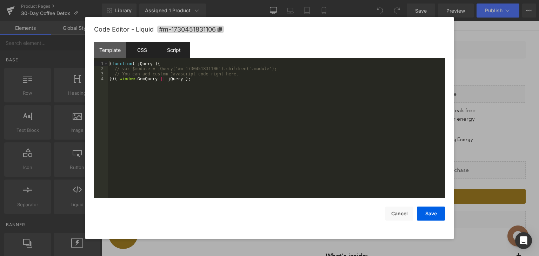
click at [145, 51] on div "CSS" at bounding box center [142, 50] width 32 height 16
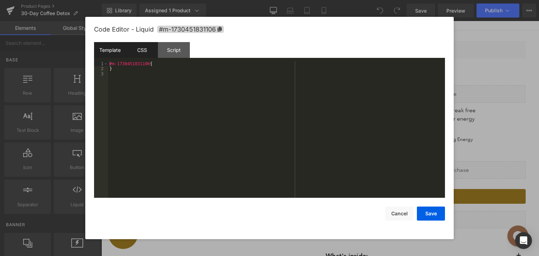
click at [120, 51] on div "Template" at bounding box center [110, 50] width 32 height 16
drag, startPoint x: 191, startPoint y: 65, endPoint x: 99, endPoint y: 64, distance: 92.0
click at [99, 64] on pre "1 {% render 'smartrr-product' %} XXXXXXXXXXXXXXXXXXXXXXXXXXXXXXXXXXXXXXXXXXXXXX…" at bounding box center [269, 129] width 351 height 137
click at [170, 68] on div "{% render 'smartrr-product' %}" at bounding box center [276, 129] width 337 height 137
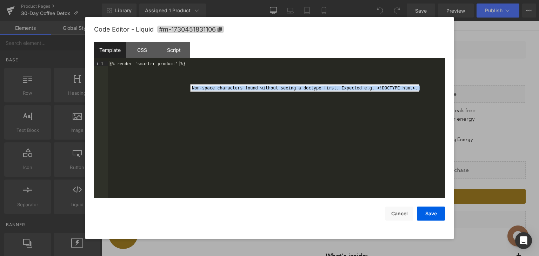
drag, startPoint x: 209, startPoint y: 60, endPoint x: 100, endPoint y: 62, distance: 109.5
click at [100, 62] on div "Template CSS Script Data 1 {% render 'smartrr-product' %} XXXXXXXXXXXXXXXXXXXXX…" at bounding box center [269, 120] width 351 height 156
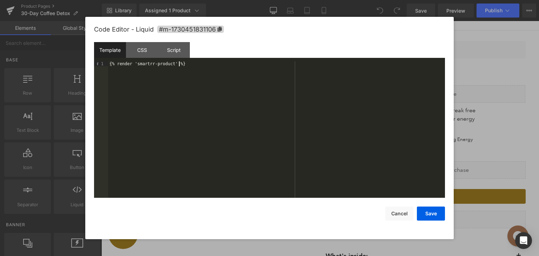
click at [187, 64] on div "{% render 'smartrr-product' %}" at bounding box center [276, 134] width 337 height 147
click at [133, 51] on div "CSS" at bounding box center [142, 50] width 32 height 16
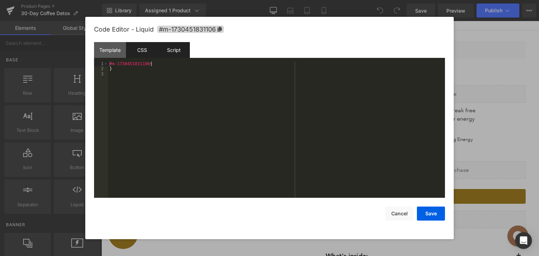
click at [171, 48] on div "Script" at bounding box center [174, 50] width 32 height 16
click at [141, 47] on div "CSS" at bounding box center [142, 50] width 32 height 16
click at [119, 49] on div "Template" at bounding box center [110, 50] width 32 height 16
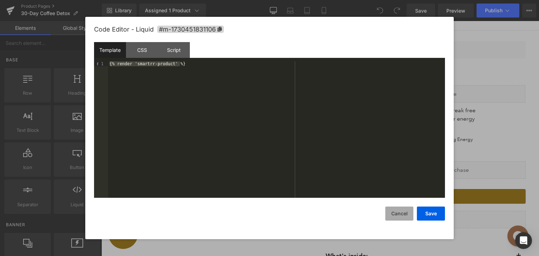
click at [403, 214] on button "Cancel" at bounding box center [399, 214] width 28 height 14
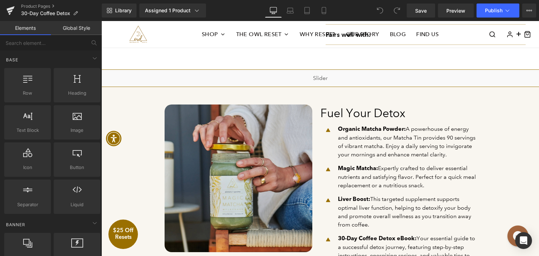
scroll to position [175, 0]
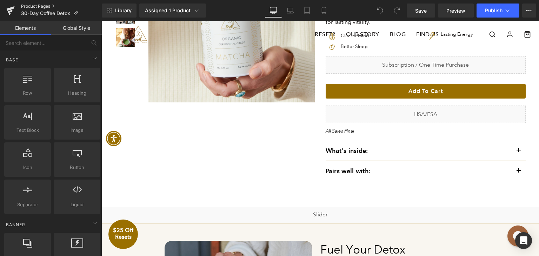
click at [30, 6] on link "Product Pages" at bounding box center [61, 7] width 81 height 6
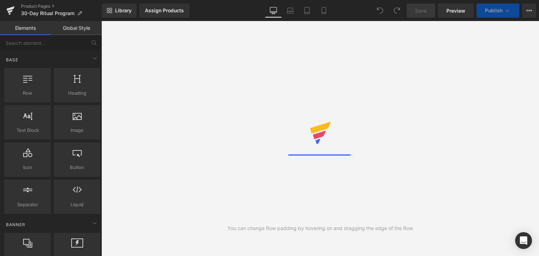
click at [80, 27] on link "Global Style" at bounding box center [76, 28] width 51 height 14
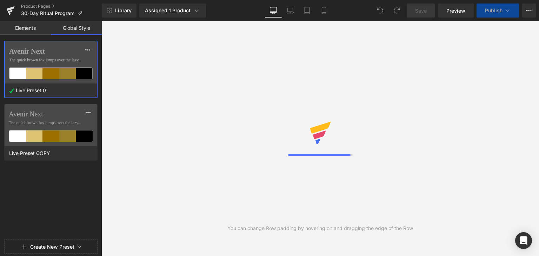
click at [20, 28] on link "Elements" at bounding box center [25, 28] width 51 height 14
click at [23, 27] on link "Elements" at bounding box center [25, 28] width 51 height 14
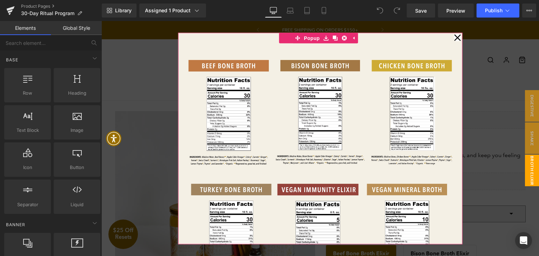
scroll to position [73, 0]
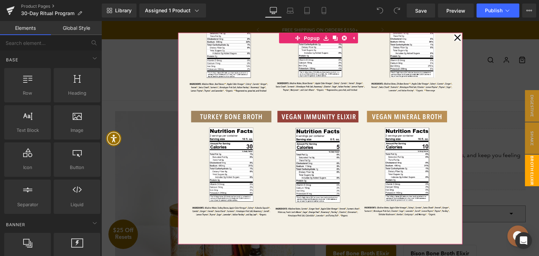
click at [454, 36] on icon at bounding box center [457, 37] width 7 height 35
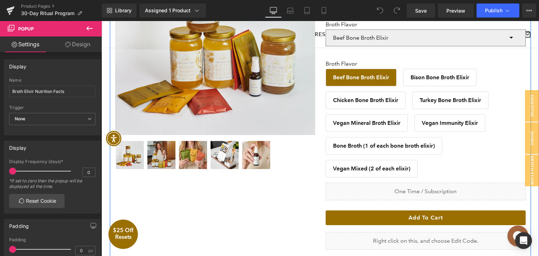
scroll to position [211, 0]
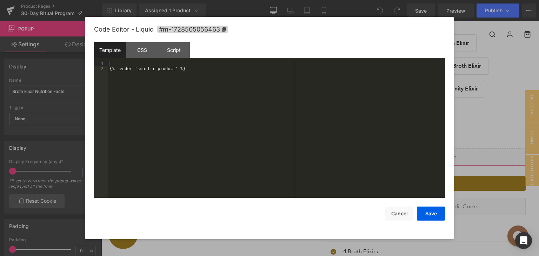
click at [365, 0] on div "You are previewing how the will restyle your page. You can not edit Elements in…" at bounding box center [269, 0] width 539 height 0
click at [147, 51] on div "CSS" at bounding box center [142, 50] width 32 height 16
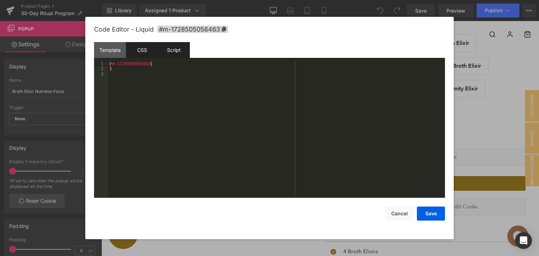
click at [172, 52] on div "Script" at bounding box center [174, 50] width 32 height 16
click at [141, 47] on div "CSS" at bounding box center [142, 50] width 32 height 16
click at [110, 51] on div "Template" at bounding box center [110, 50] width 32 height 16
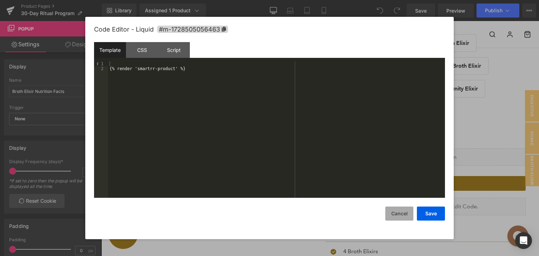
click at [397, 212] on button "Cancel" at bounding box center [399, 214] width 28 height 14
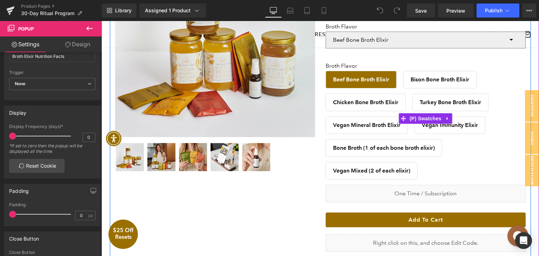
scroll to position [175, 0]
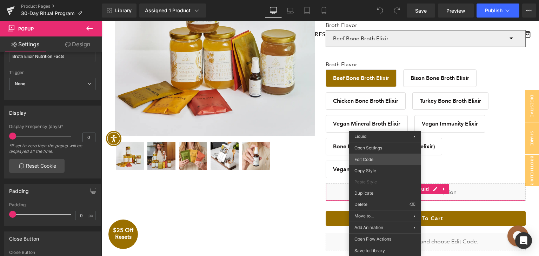
click at [371, 0] on div "You are previewing how the will restyle your page. You can not edit Elements in…" at bounding box center [269, 0] width 539 height 0
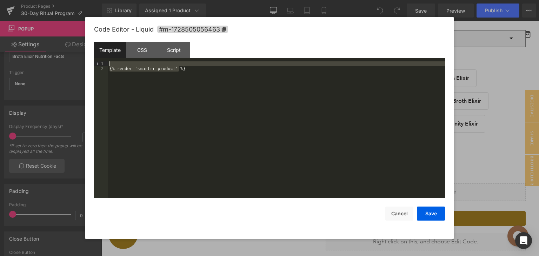
drag, startPoint x: 194, startPoint y: 70, endPoint x: 129, endPoint y: 60, distance: 65.7
click at [129, 60] on div "Template CSS Script Data 1 2 {% render 'smartrr-product' %} XXXXXXXXXXXXXXXXXXX…" at bounding box center [269, 120] width 351 height 156
click at [398, 218] on button "Cancel" at bounding box center [399, 214] width 28 height 14
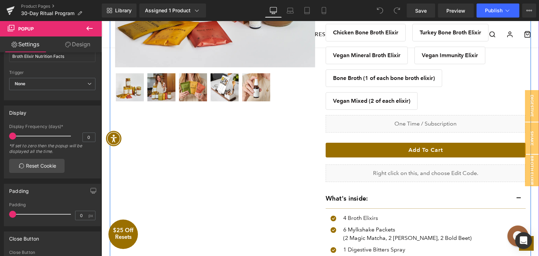
scroll to position [246, 0]
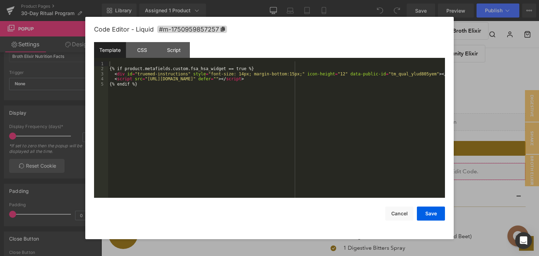
click at [403, 0] on div "You are previewing how the will restyle your page. You can not edit Elements in…" at bounding box center [269, 0] width 539 height 0
click at [400, 212] on button "Cancel" at bounding box center [399, 214] width 28 height 14
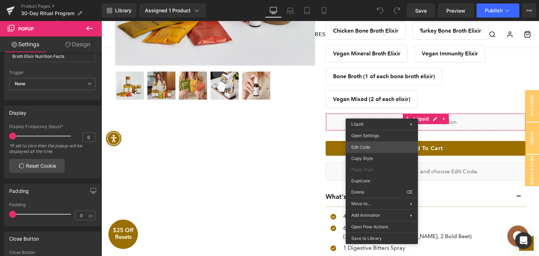
click at [372, 0] on div "You are previewing how the will restyle your page. You can not edit Elements in…" at bounding box center [269, 0] width 539 height 0
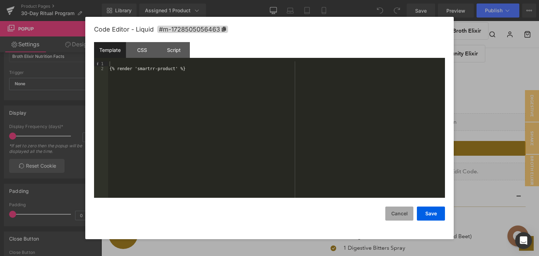
drag, startPoint x: 390, startPoint y: 215, endPoint x: 286, endPoint y: 176, distance: 110.5
click at [390, 215] on button "Cancel" at bounding box center [399, 214] width 28 height 14
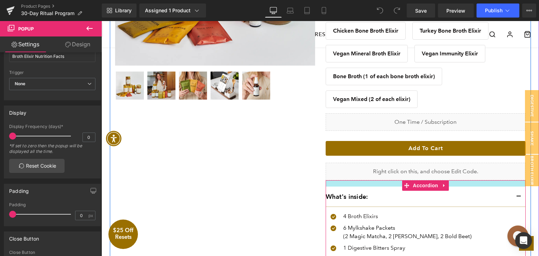
scroll to position [140, 0]
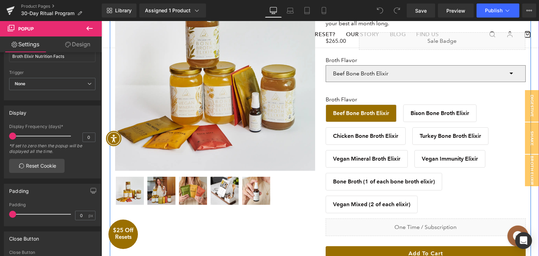
click at [373, 151] on span "Vegan Mineral Broth Elixir" at bounding box center [366, 158] width 67 height 15
select select "Vegan Mineral Broth Elixir"
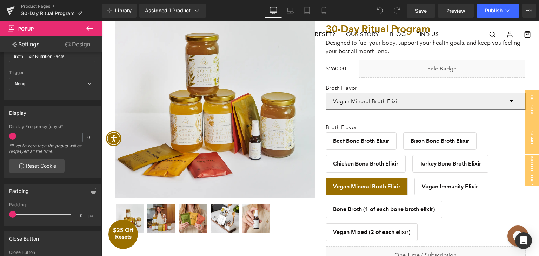
scroll to position [105, 0]
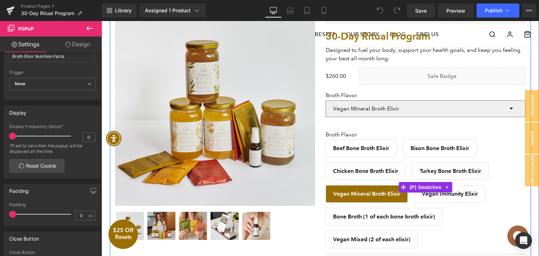
click at [356, 124] on div "Broth Flavor Beef Bone Broth Elixir Bison Bone Broth Elixir Chicken Bone Broth …" at bounding box center [426, 187] width 200 height 133
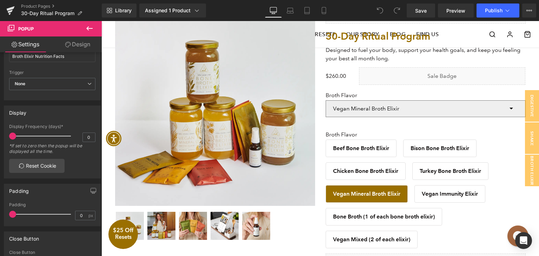
drag, startPoint x: 85, startPoint y: 26, endPoint x: 97, endPoint y: 38, distance: 16.9
click at [85, 27] on icon at bounding box center [89, 28] width 8 height 8
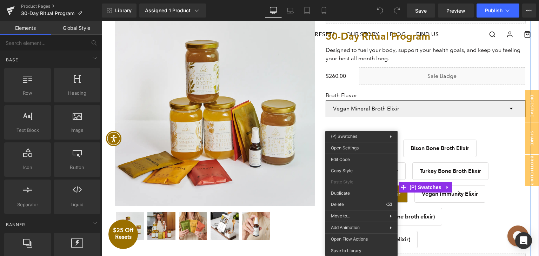
click at [398, 124] on div "Broth Flavor Beef Bone Broth Elixir Bison Bone Broth Elixir Chicken Bone Broth …" at bounding box center [426, 187] width 200 height 133
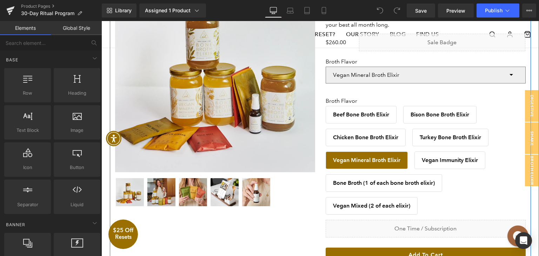
scroll to position [211, 0]
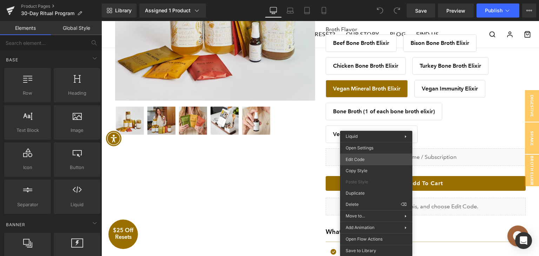
click at [373, 0] on div "You are previewing how the will restyle your page. You can not edit Elements in…" at bounding box center [269, 0] width 539 height 0
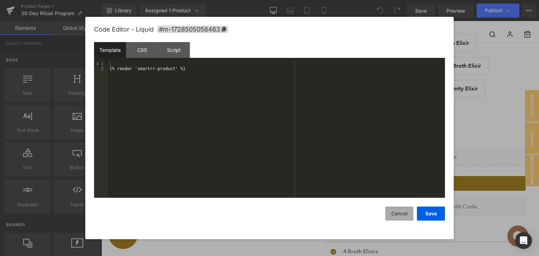
click at [396, 211] on button "Cancel" at bounding box center [399, 214] width 28 height 14
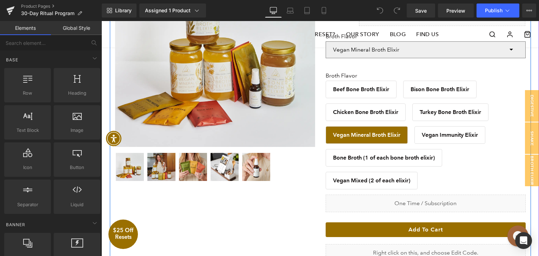
scroll to position [175, 0]
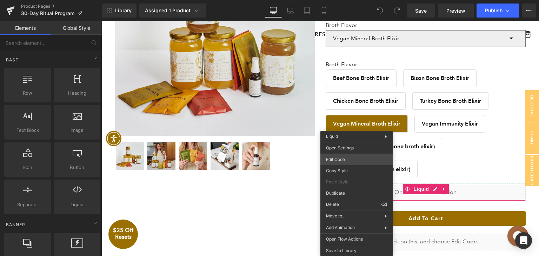
click at [344, 0] on div "You are previewing how the will restyle your page. You can not edit Elements in…" at bounding box center [269, 0] width 539 height 0
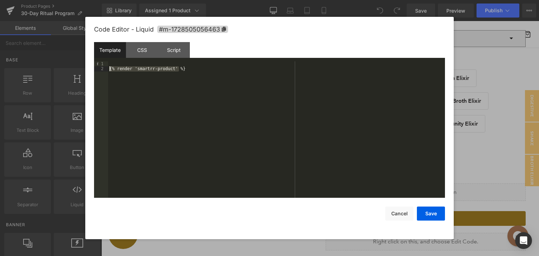
drag, startPoint x: 185, startPoint y: 71, endPoint x: 48, endPoint y: 70, distance: 136.9
click at [48, 70] on body "You are previewing how the will restyle your page. You can not edit Elements in…" at bounding box center [269, 128] width 539 height 256
click at [55, 54] on div at bounding box center [269, 128] width 539 height 256
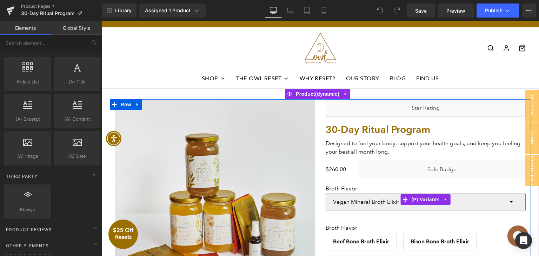
scroll to position [0, 0]
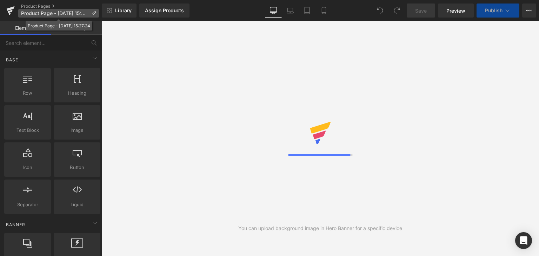
click at [93, 12] on icon at bounding box center [93, 13] width 5 height 5
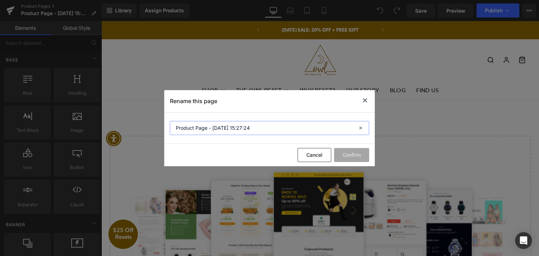
click at [253, 127] on input "Product Page - [DATE] 15:27:24" at bounding box center [269, 128] width 199 height 14
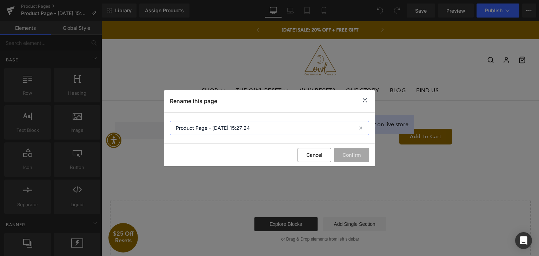
click at [251, 128] on input "Product Page - [DATE] 15:27:24" at bounding box center [269, 128] width 199 height 14
click at [248, 128] on input "Product Page - [DATE] 15:27:24" at bounding box center [269, 128] width 199 height 14
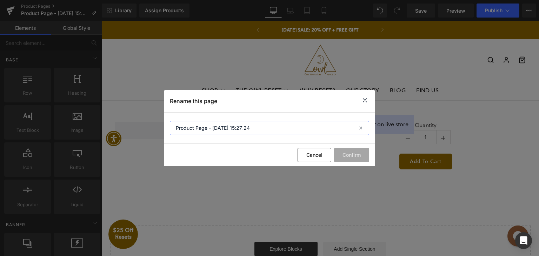
click at [248, 128] on input "Product Page - [DATE] 15:27:24" at bounding box center [269, 128] width 199 height 14
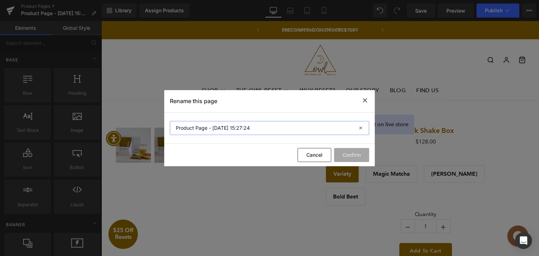
click at [239, 125] on input "Product Page - [DATE] 15:27:24" at bounding box center [269, 128] width 199 height 14
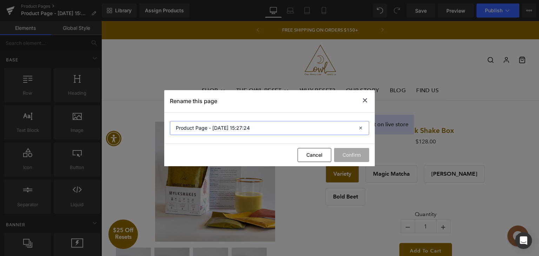
click at [239, 125] on input "Product Page - [DATE] 15:27:24" at bounding box center [269, 128] width 199 height 14
paste input "Quarterly Cleanse Club"
type input "Quarterly Cleanse Club Product Test"
click at [341, 156] on button "Confirm" at bounding box center [351, 155] width 35 height 14
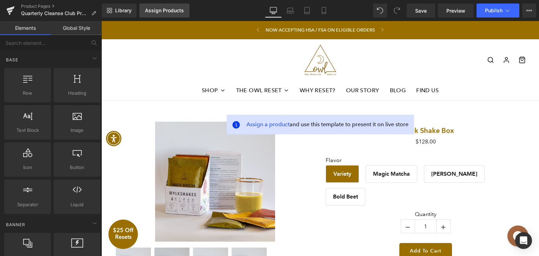
click at [166, 9] on div "Assign Products" at bounding box center [164, 11] width 39 height 6
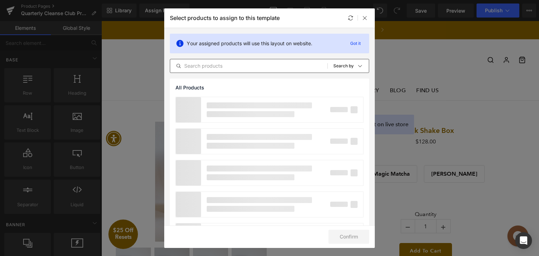
click at [212, 68] on input "text" at bounding box center [248, 66] width 157 height 8
type input "q"
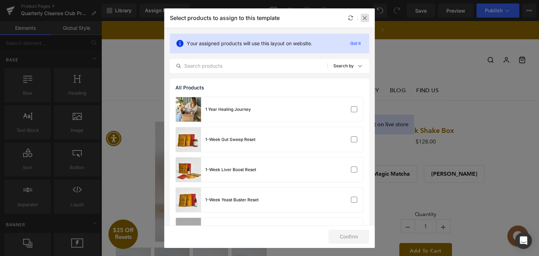
click at [365, 20] on icon at bounding box center [365, 18] width 6 height 6
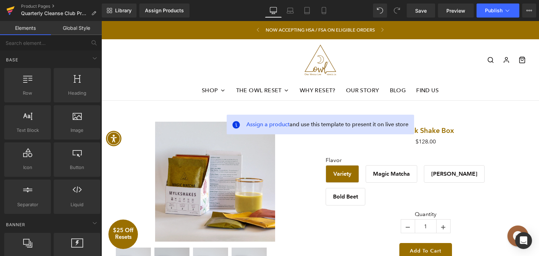
click at [13, 9] on icon at bounding box center [11, 8] width 8 height 5
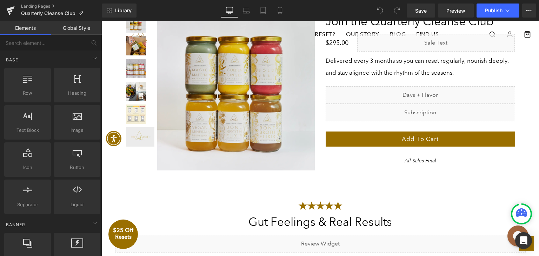
scroll to position [1469, 0]
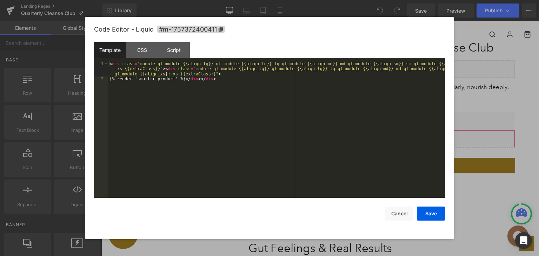
click at [360, 0] on div "You are previewing how the will restyle your page. You can not edit Elements in…" at bounding box center [269, 0] width 539 height 0
click at [210, 92] on div "< div class = "module gf_module-{{align_lg}} gf_module-{{align_lg}}-lg gf_modul…" at bounding box center [276, 139] width 337 height 157
click at [146, 51] on div "CSS" at bounding box center [142, 50] width 32 height 16
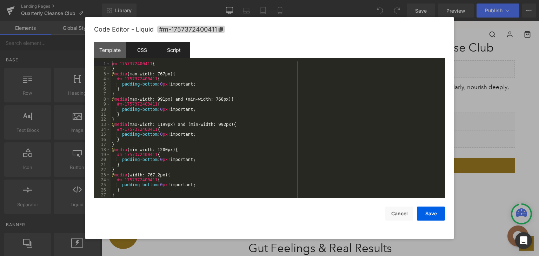
click at [171, 51] on div "Script" at bounding box center [174, 50] width 32 height 16
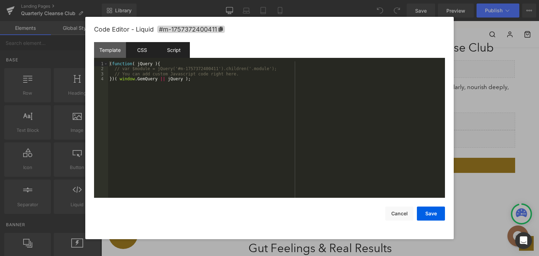
click at [133, 50] on div "CSS" at bounding box center [142, 50] width 32 height 16
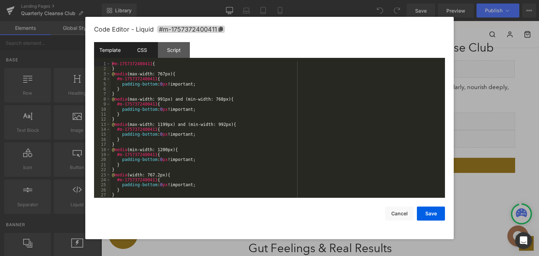
click at [110, 51] on div "Template" at bounding box center [110, 50] width 32 height 16
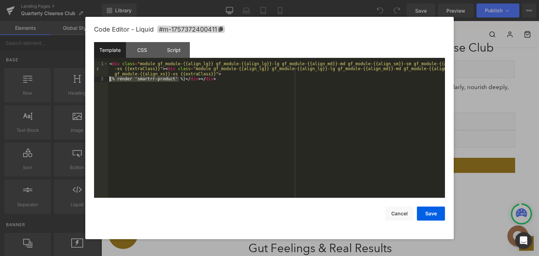
drag, startPoint x: 179, startPoint y: 80, endPoint x: 109, endPoint y: 80, distance: 69.8
click at [109, 80] on div "< div class = "module gf_module-{{align_lg}} gf_module-{{align_lg}}-lg gf_modul…" at bounding box center [276, 139] width 337 height 157
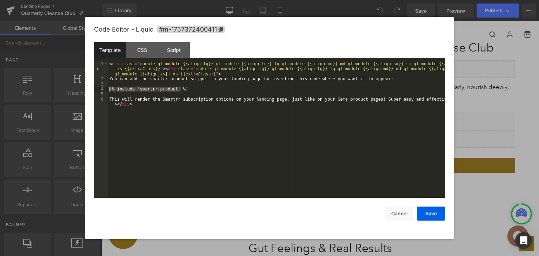
drag, startPoint x: 186, startPoint y: 88, endPoint x: 107, endPoint y: 88, distance: 79.0
click at [107, 88] on pre "1 2 3 4 5 6 < div class = "module gf_module-{{align_lg}} gf_module-{{align_lg}}…" at bounding box center [269, 129] width 351 height 137
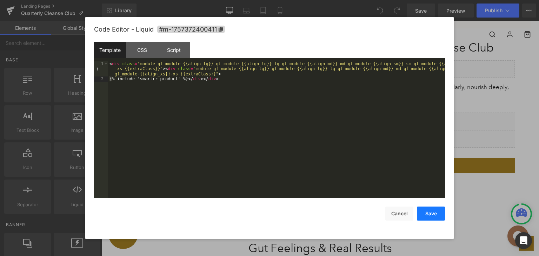
click at [434, 216] on button "Save" at bounding box center [431, 214] width 28 height 14
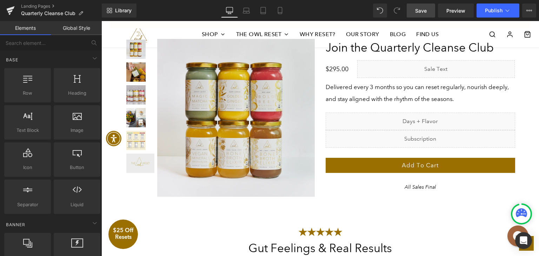
click at [414, 13] on link "Save" at bounding box center [421, 11] width 28 height 14
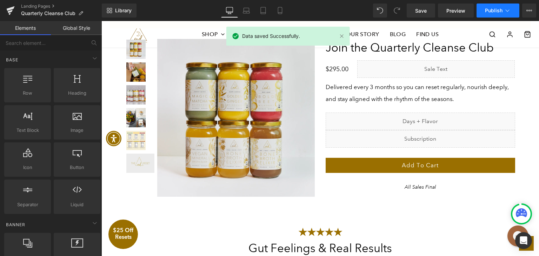
click at [483, 14] on button "Publish" at bounding box center [498, 11] width 43 height 14
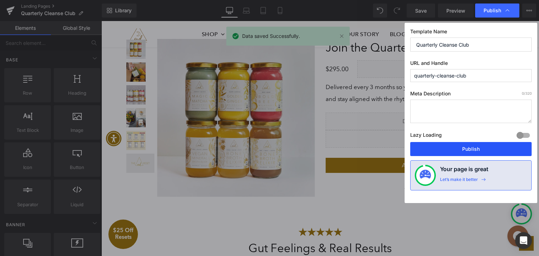
click at [454, 144] on button "Publish" at bounding box center [470, 149] width 121 height 14
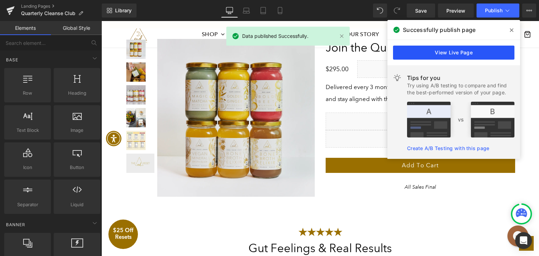
click at [463, 49] on link "View Live Page" at bounding box center [453, 53] width 121 height 14
